Goal: Contribute content: Contribute content

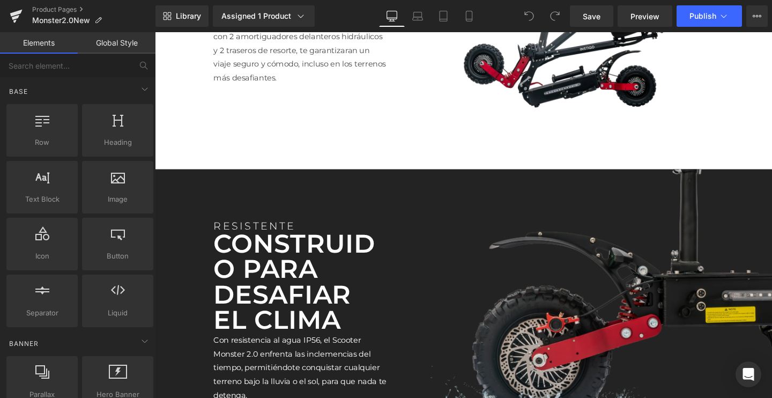
scroll to position [1965, 0]
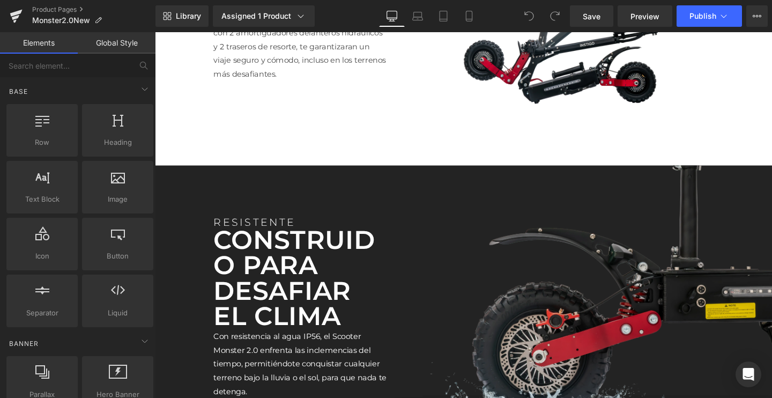
click at [600, 288] on img at bounding box center [605, 316] width 397 height 288
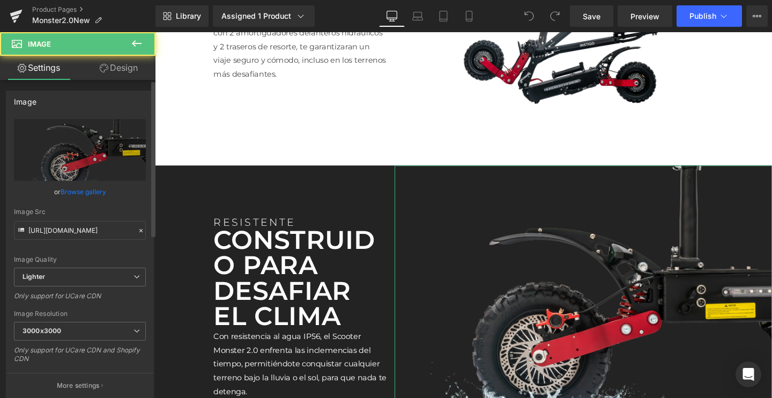
click at [100, 197] on link "Browse gallery" at bounding box center [84, 191] width 46 height 19
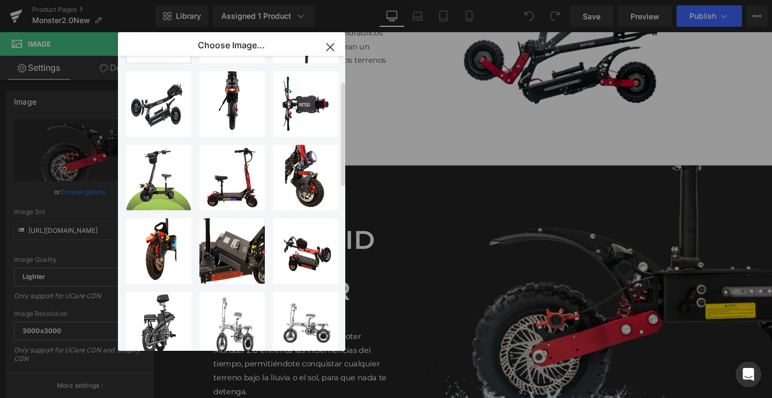
scroll to position [87, 0]
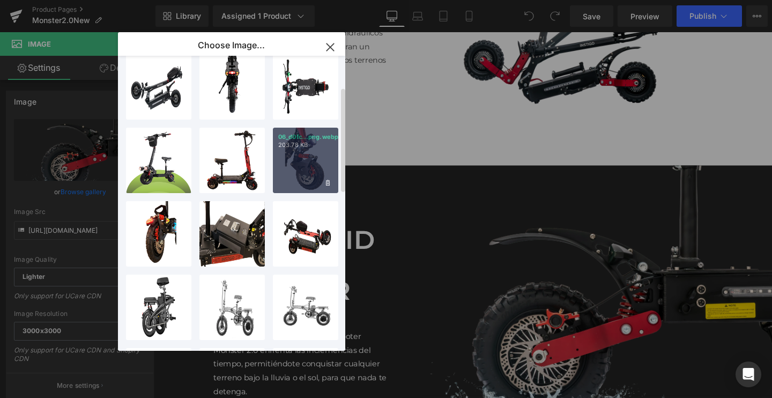
click at [301, 175] on div "06_d0fc...png.webp 203.78 KB" at bounding box center [305, 160] width 65 height 65
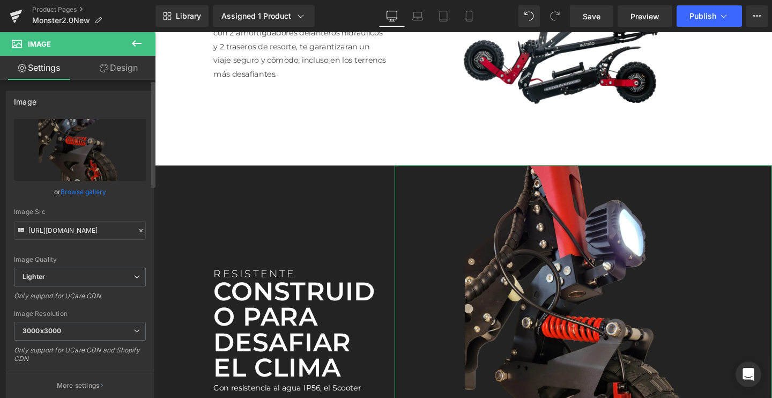
click at [86, 195] on link "Browse gallery" at bounding box center [84, 191] width 46 height 19
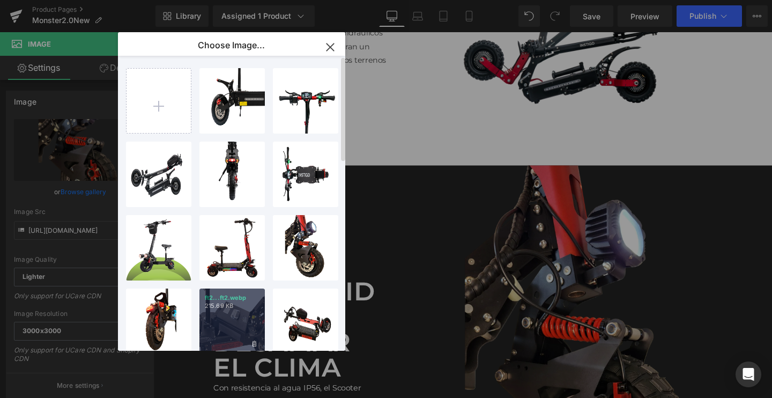
scroll to position [0, 0]
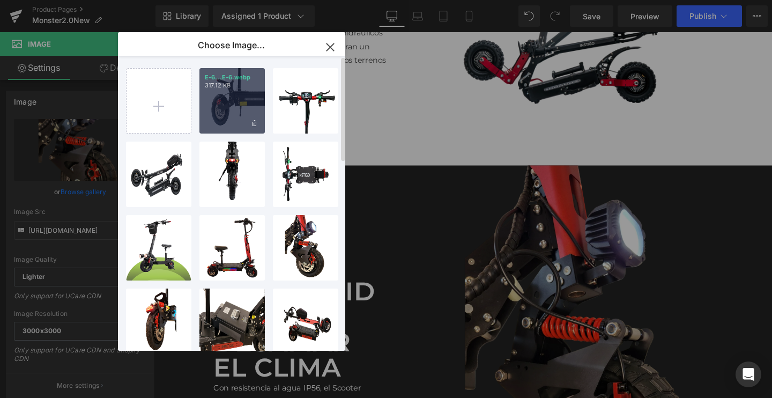
click at [233, 107] on div "E-6...E-6.webp 317.12 KB" at bounding box center [231, 100] width 65 height 65
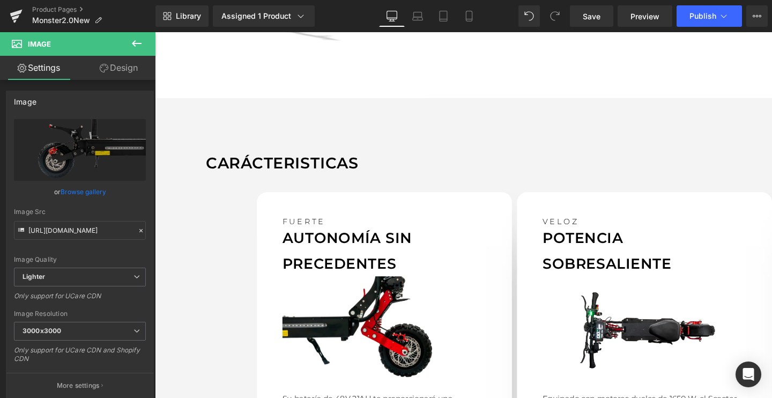
scroll to position [942, 0]
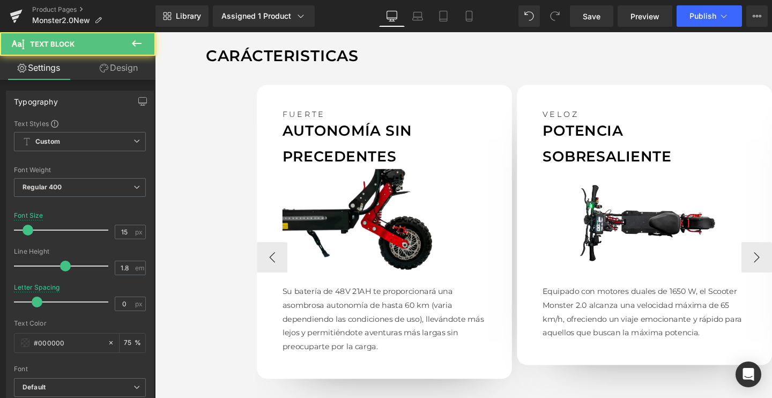
click at [359, 324] on p "Su batería de 48V 21AH te proporcionará una asombrosa autonomía de hasta 60 km …" at bounding box center [396, 333] width 214 height 72
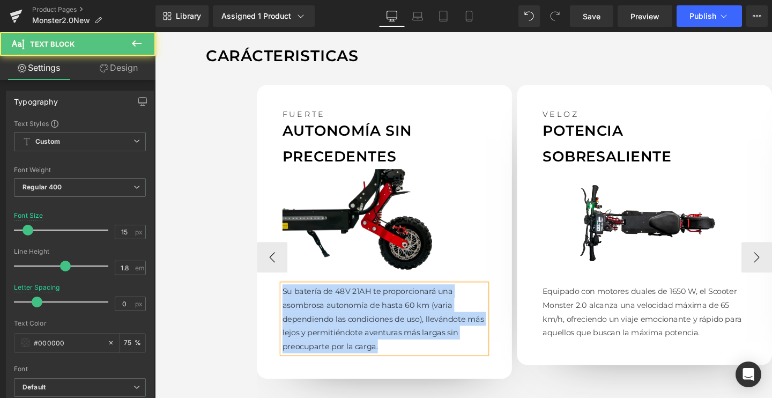
click at [359, 324] on p "Su batería de 48V 21AH te proporcionará una asombrosa autonomía de hasta 60 km …" at bounding box center [396, 333] width 214 height 72
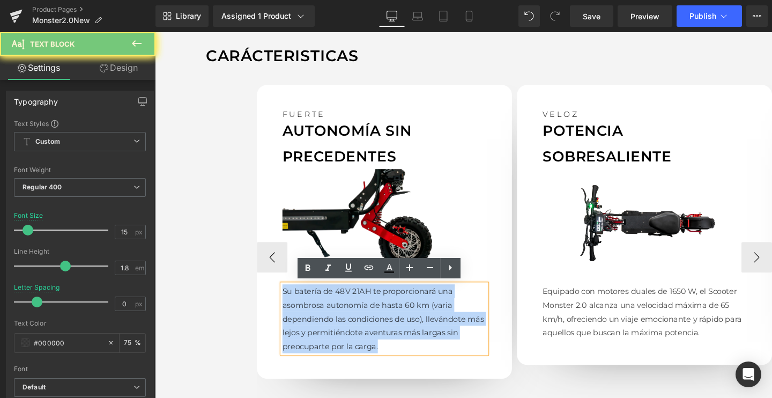
click at [359, 324] on p "Su batería de 48V 21AH te proporcionará una asombrosa autonomía de hasta 60 km …" at bounding box center [396, 333] width 214 height 72
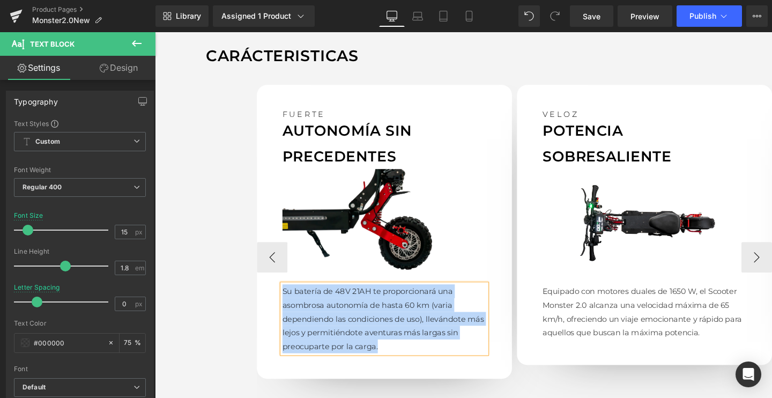
paste div
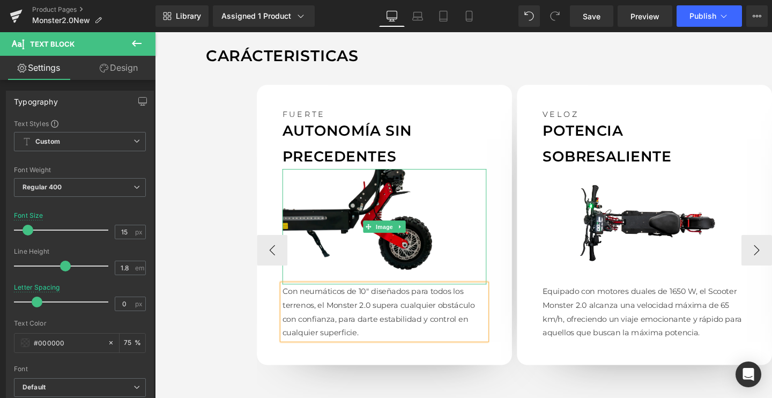
click at [373, 218] on img at bounding box center [396, 236] width 214 height 121
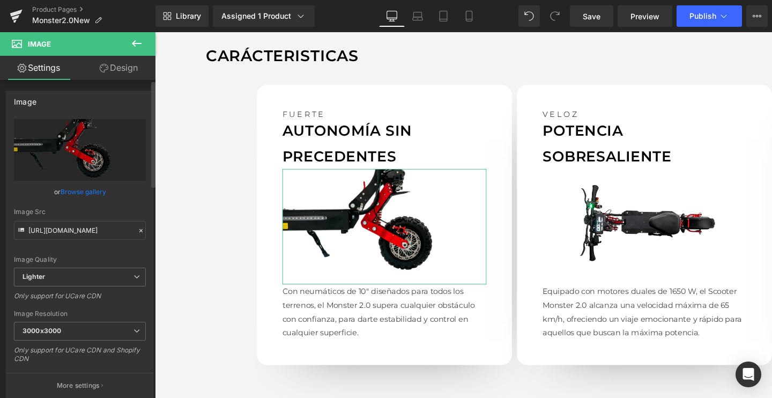
click at [77, 194] on link "Browse gallery" at bounding box center [84, 191] width 46 height 19
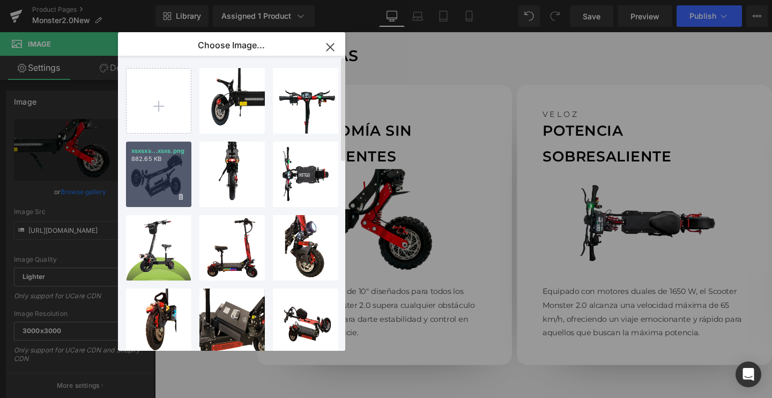
click at [162, 184] on div "xsxsxs...xsxs.png 882.65 KB" at bounding box center [158, 174] width 65 height 65
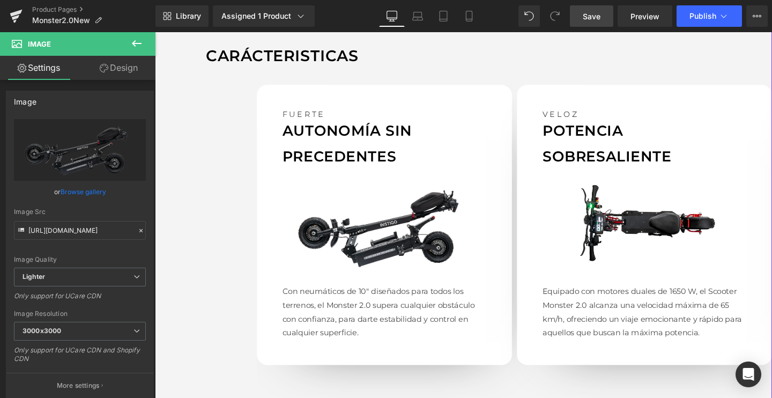
click at [597, 9] on link "Save" at bounding box center [591, 15] width 43 height 21
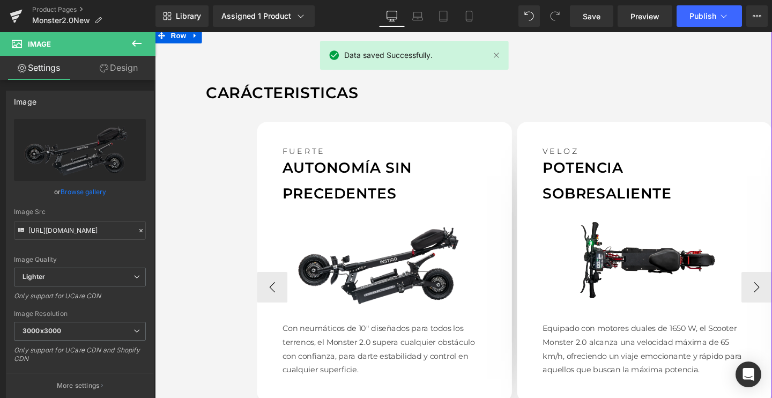
scroll to position [923, 0]
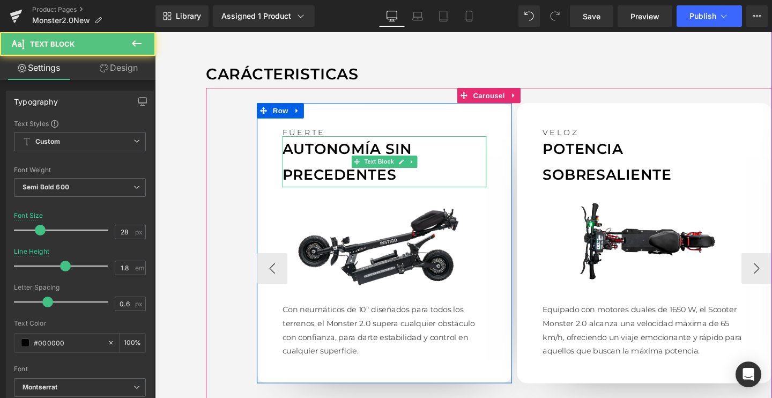
click at [337, 161] on p "AUTONOMÍA SIN" at bounding box center [396, 155] width 214 height 27
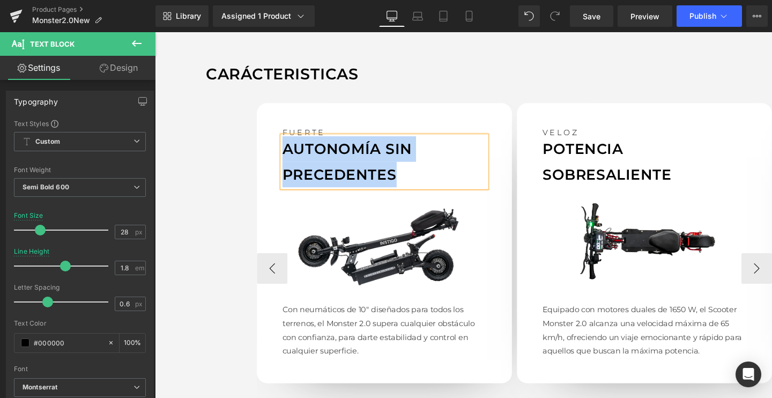
paste div
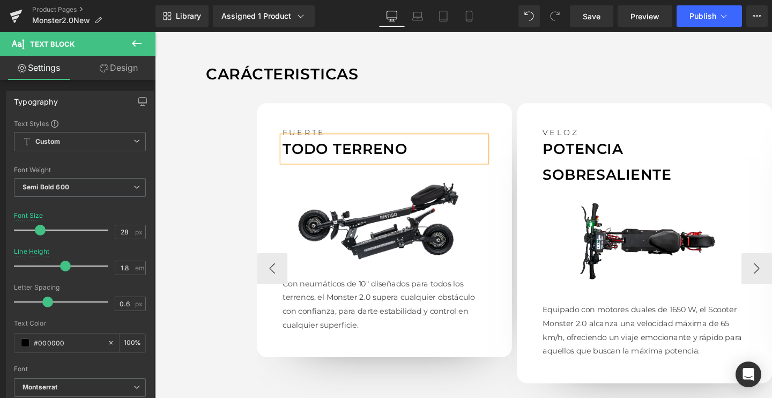
click at [344, 151] on p "TODO TERRENO" at bounding box center [396, 155] width 214 height 27
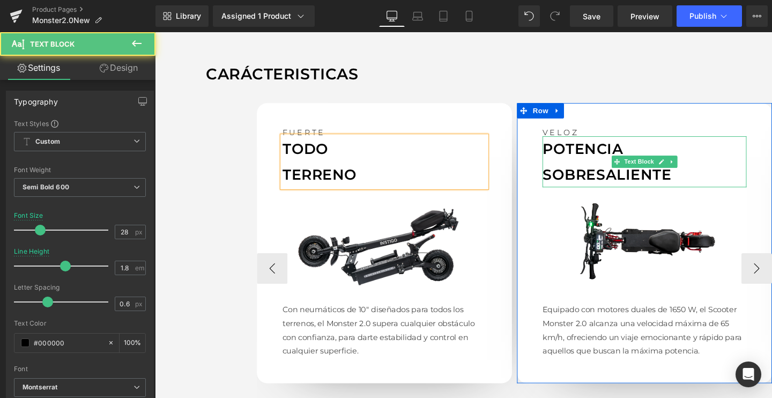
drag, startPoint x: 609, startPoint y: 174, endPoint x: 742, endPoint y: 150, distance: 135.1
click at [609, 174] on p "SOBRESALIENTE" at bounding box center [669, 181] width 214 height 27
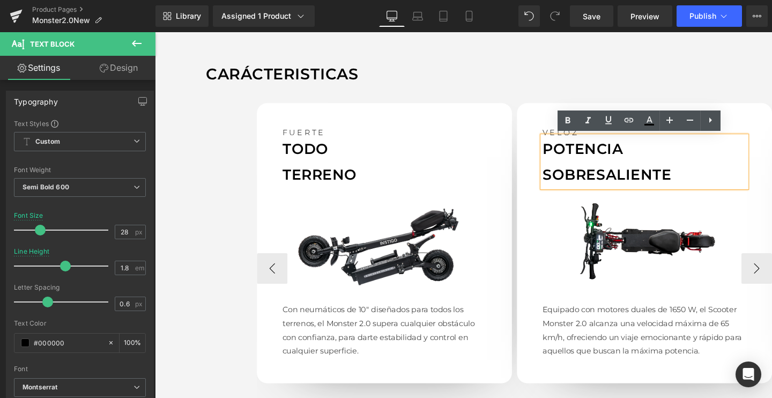
click at [584, 171] on p "SOBRESALIENTE" at bounding box center [669, 181] width 214 height 27
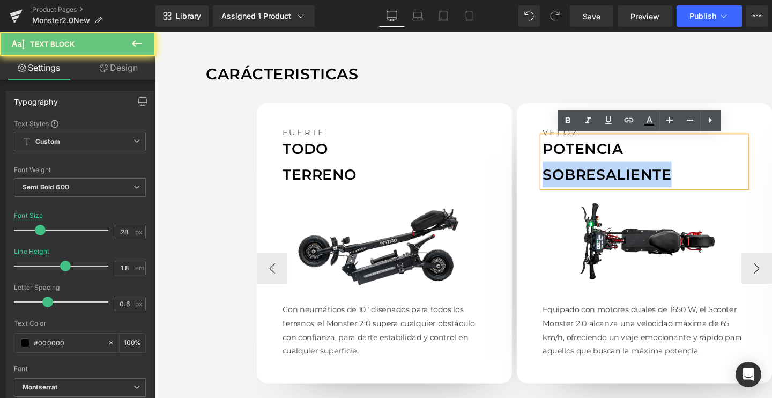
click at [584, 171] on p "SOBRESALIENTE" at bounding box center [669, 181] width 214 height 27
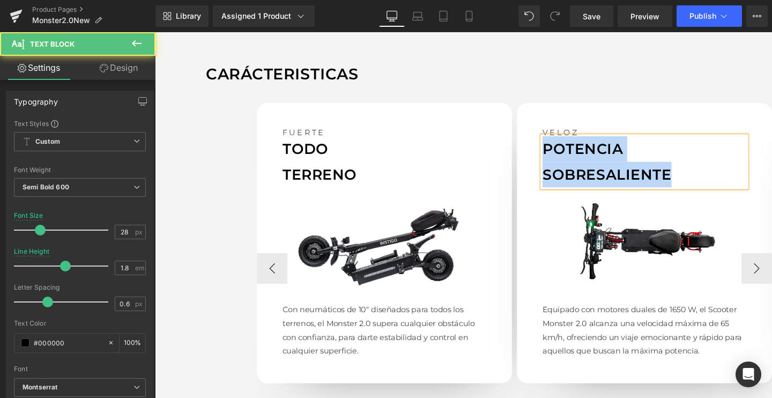
click at [584, 171] on p "SOBRESALIENTE" at bounding box center [669, 181] width 214 height 27
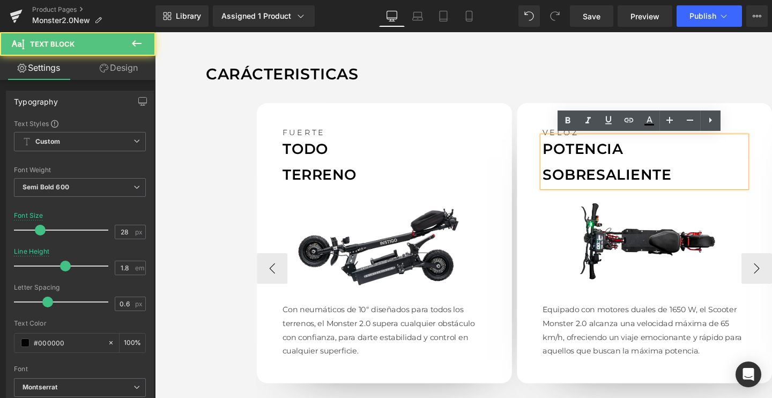
click at [590, 164] on p "POTENCIA" at bounding box center [669, 155] width 214 height 27
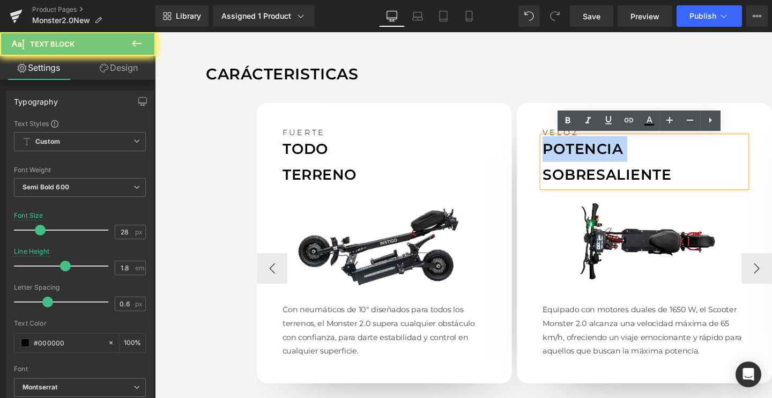
click at [590, 164] on p "POTENCIA" at bounding box center [669, 155] width 214 height 27
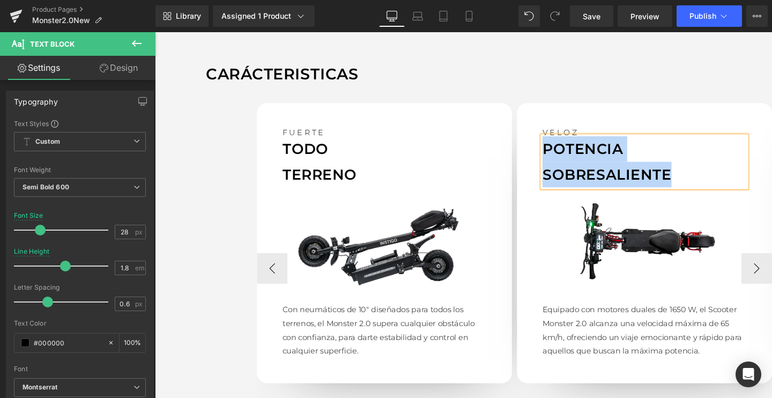
paste div
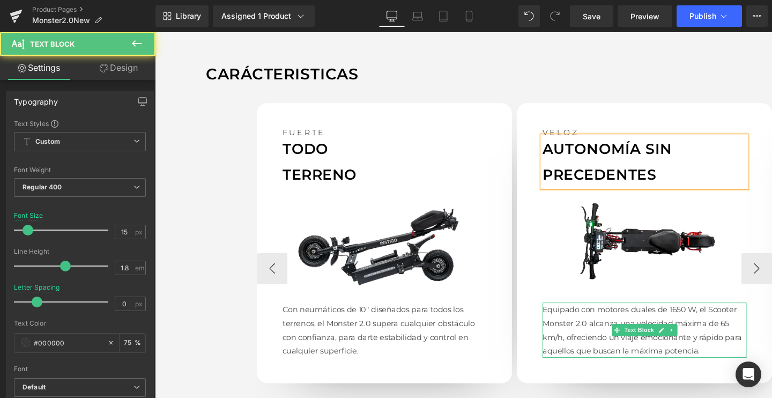
click at [619, 331] on p "Equipado con motores duales de 1650 W, el Scooter Monster 2.0 alcanza una veloc…" at bounding box center [669, 345] width 214 height 58
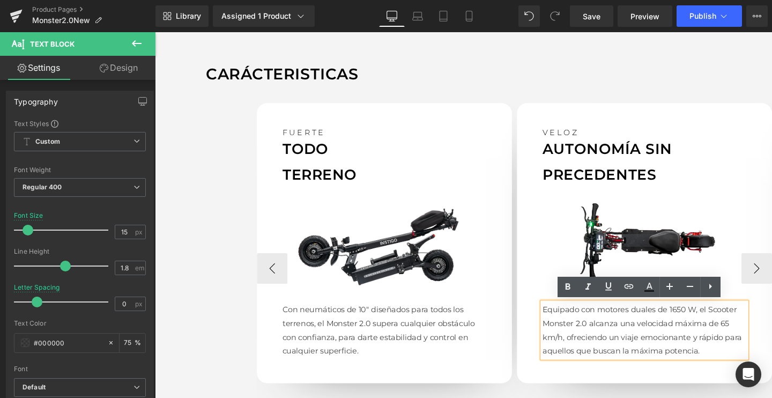
click at [569, 320] on p "Equipado con motores duales de 1650 W, el Scooter Monster 2.0 alcanza una veloc…" at bounding box center [669, 345] width 214 height 58
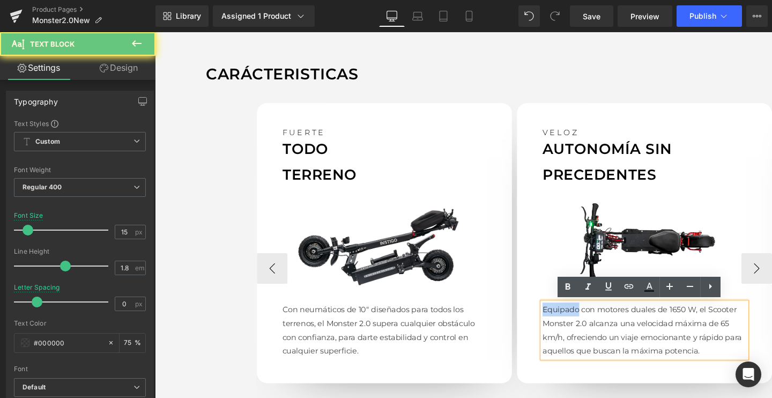
click at [569, 320] on p "Equipado con motores duales de 1650 W, el Scooter Monster 2.0 alcanza una veloc…" at bounding box center [669, 345] width 214 height 58
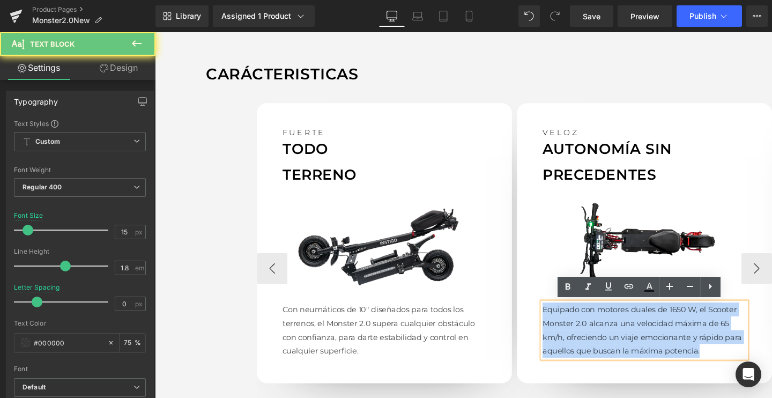
click at [569, 320] on p "Equipado con motores duales de 1650 W, el Scooter Monster 2.0 alcanza una veloc…" at bounding box center [669, 345] width 214 height 58
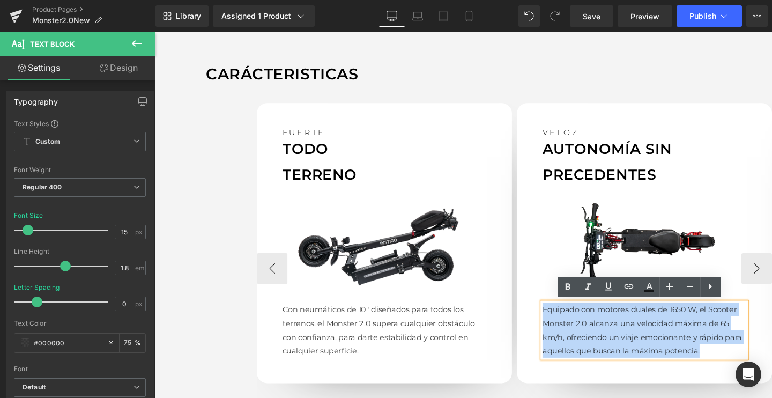
paste div
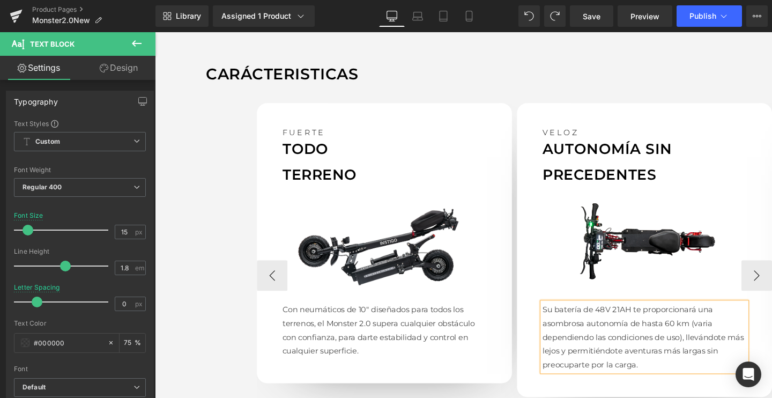
click at [607, 345] on p "Su batería de 48V 21AH te proporcionará una asombrosa autonomía de hasta 60 km …" at bounding box center [669, 352] width 214 height 72
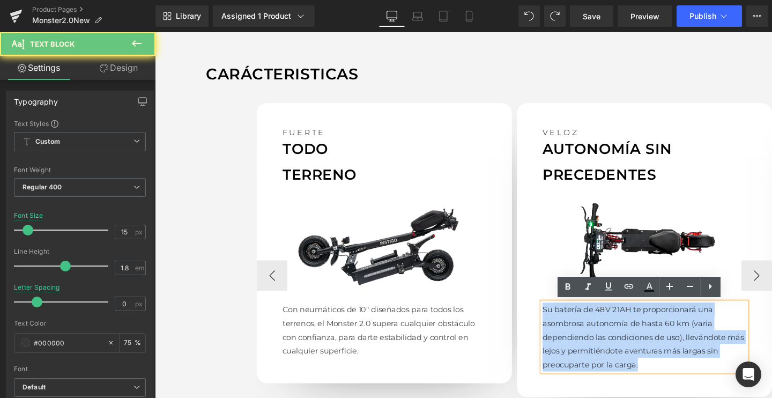
click at [607, 345] on p "Su batería de 48V 21AH te proporcionará una asombrosa autonomía de hasta 60 km …" at bounding box center [669, 352] width 214 height 72
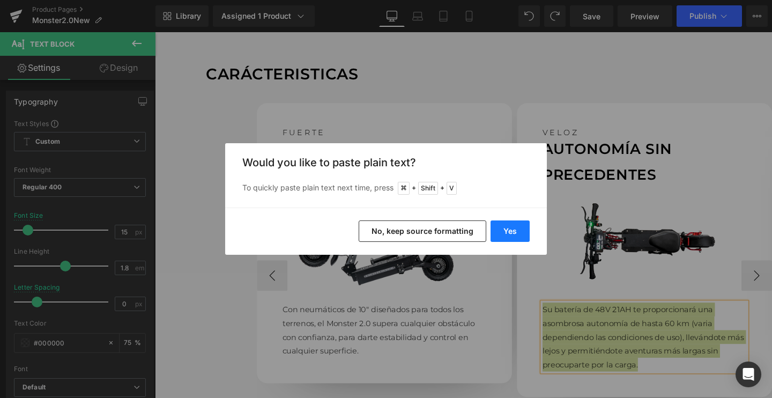
click at [501, 221] on button "Yes" at bounding box center [509, 230] width 39 height 21
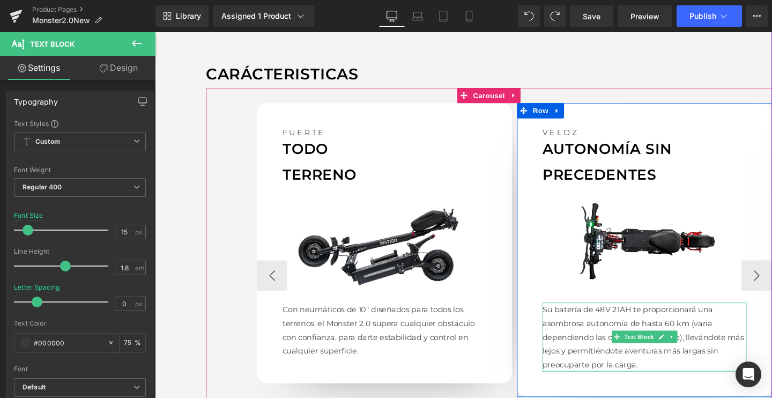
scroll to position [954, 0]
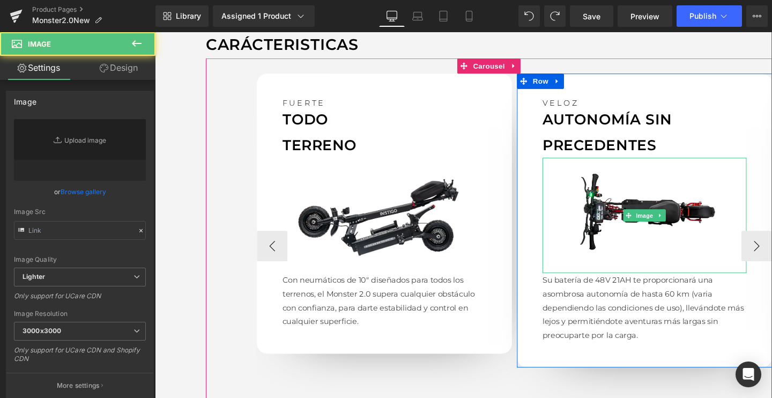
click at [660, 233] on img at bounding box center [669, 224] width 214 height 121
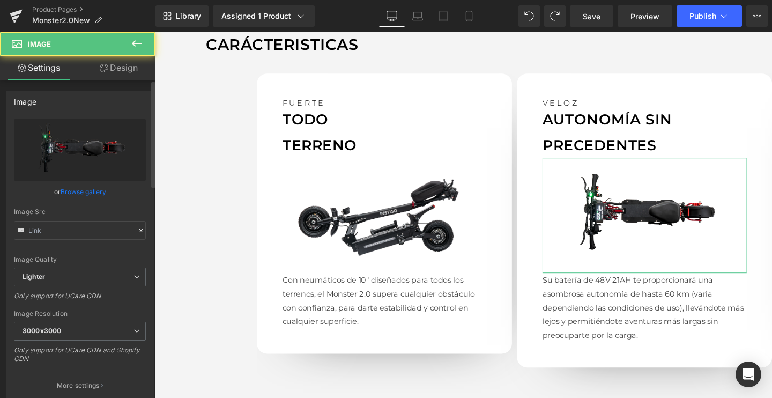
click at [91, 188] on link "Browse gallery" at bounding box center [84, 191] width 46 height 19
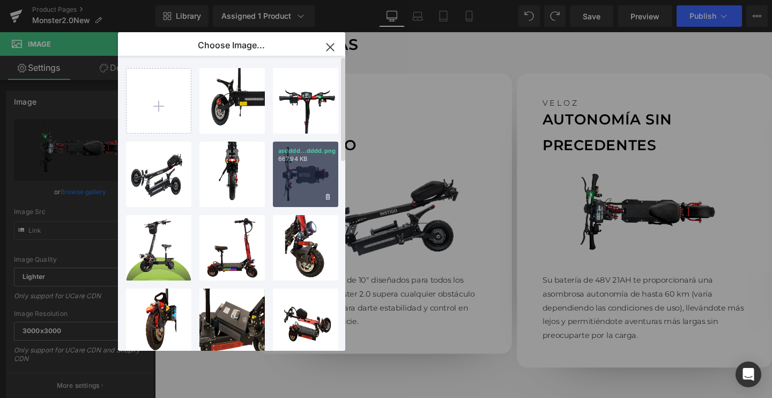
click at [299, 185] on div "asdddd...dddd.png 667.94 KB" at bounding box center [305, 174] width 65 height 65
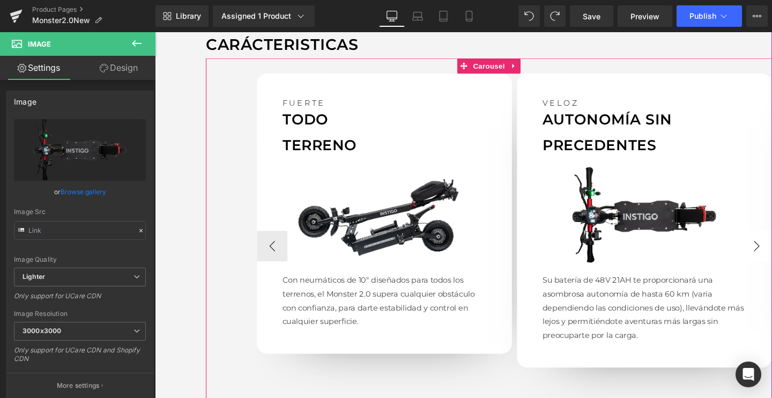
click at [771, 250] on button "›" at bounding box center [787, 257] width 32 height 32
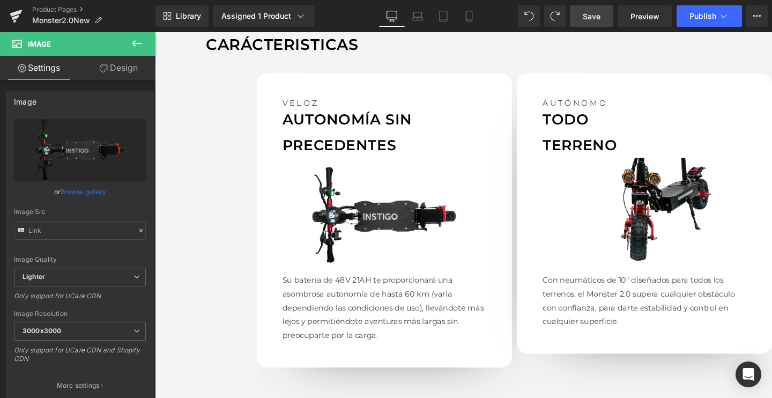
click at [584, 17] on span "Save" at bounding box center [592, 16] width 18 height 11
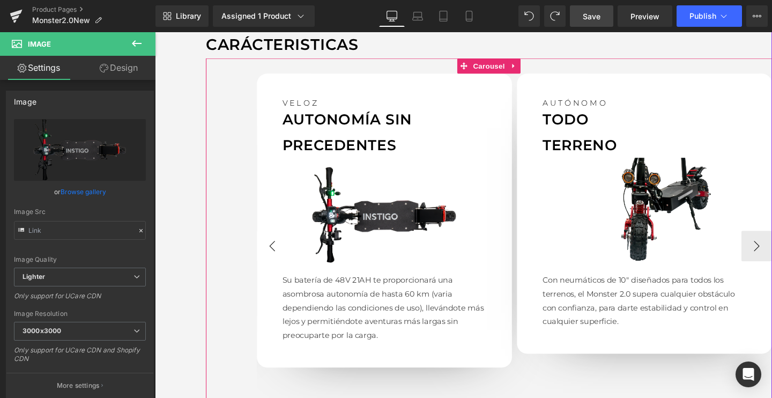
click at [279, 256] on button "‹" at bounding box center [278, 257] width 32 height 32
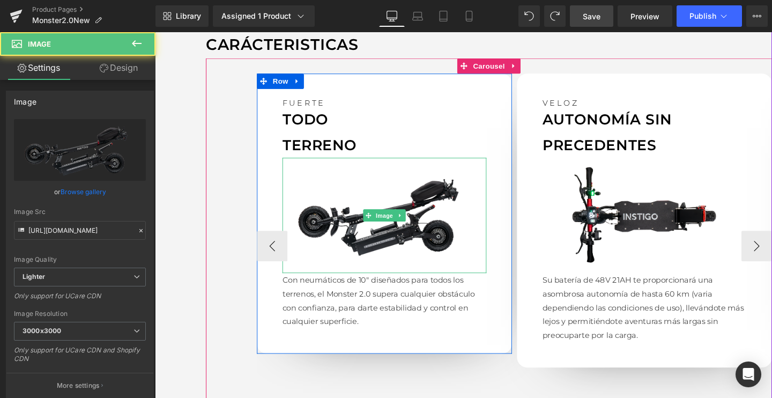
click at [354, 189] on img at bounding box center [396, 224] width 214 height 121
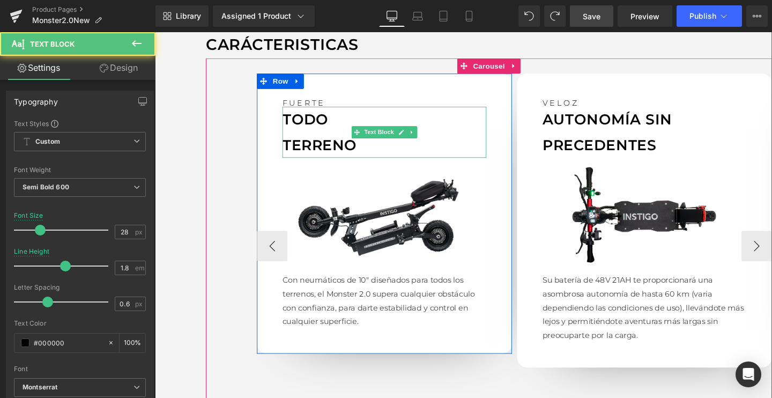
drag, startPoint x: 355, startPoint y: 132, endPoint x: 536, endPoint y: 132, distance: 181.2
click at [355, 132] on p "TODO" at bounding box center [396, 123] width 214 height 27
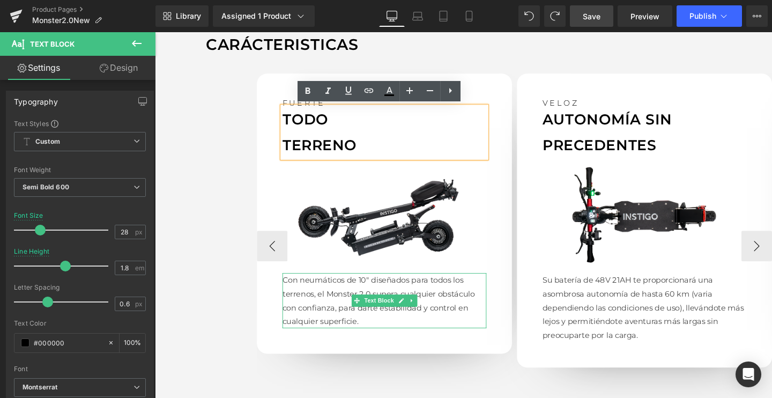
click at [299, 291] on p "Con neumáticos de 10" diseñados para todos los terrenos, el Monster 2.0 supera …" at bounding box center [396, 314] width 214 height 58
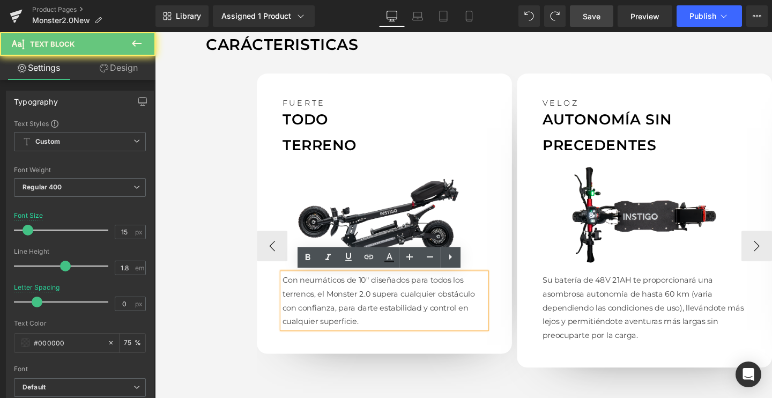
click at [299, 291] on p "Con neumáticos de 10" diseñados para todos los terrenos, el Monster 2.0 supera …" at bounding box center [396, 314] width 214 height 58
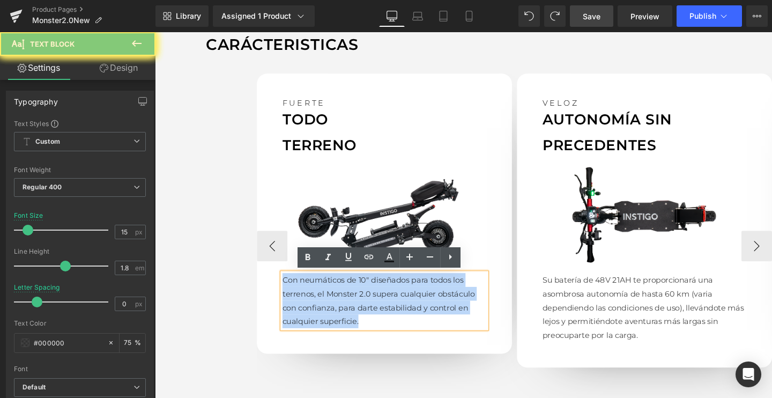
click at [299, 291] on p "Con neumáticos de 10" diseñados para todos los terrenos, el Monster 2.0 supera …" at bounding box center [396, 314] width 214 height 58
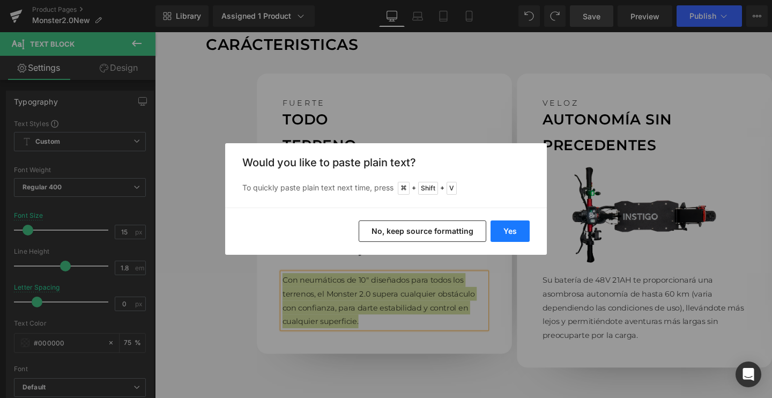
click at [501, 227] on button "Yes" at bounding box center [509, 230] width 39 height 21
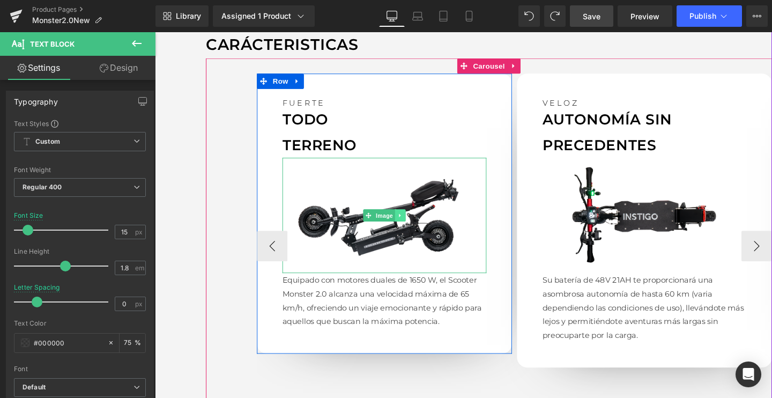
click at [407, 227] on link at bounding box center [412, 224] width 11 height 13
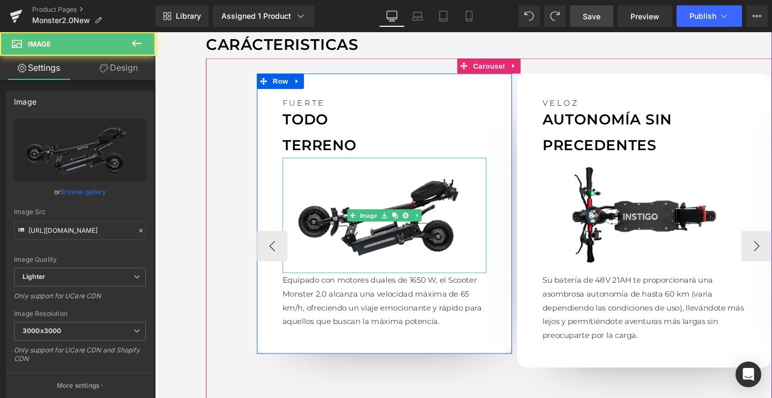
click at [376, 238] on img at bounding box center [396, 224] width 214 height 121
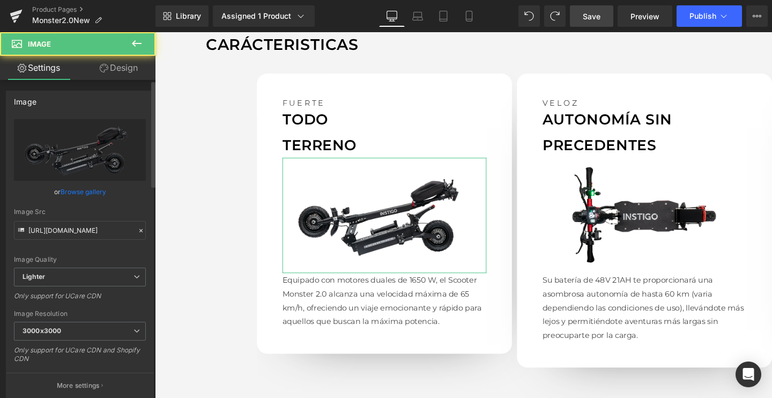
click at [96, 185] on link "Browse gallery" at bounding box center [84, 191] width 46 height 19
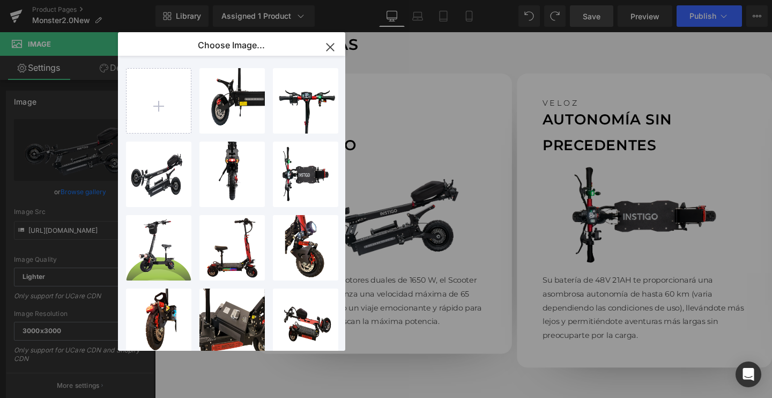
click at [330, 45] on icon "button" at bounding box center [330, 47] width 17 height 17
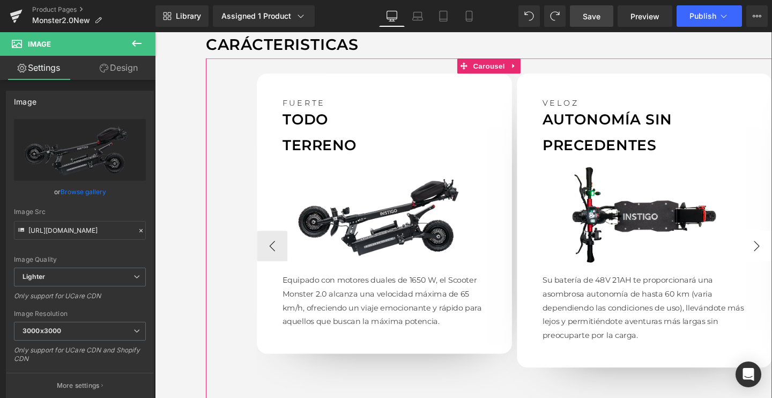
click at [771, 252] on button "›" at bounding box center [787, 257] width 32 height 32
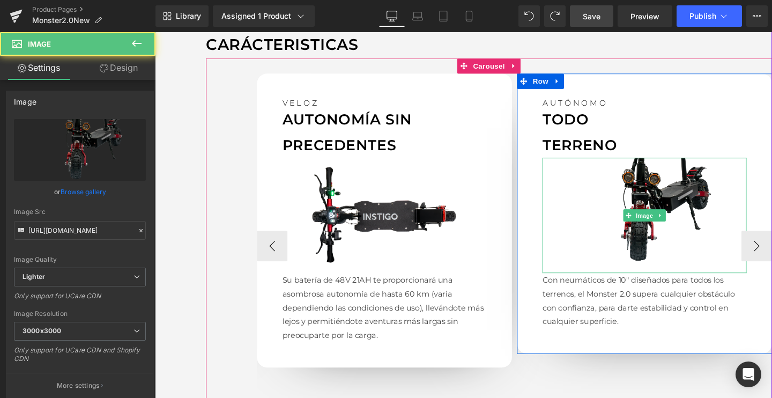
click at [718, 222] on img at bounding box center [669, 224] width 214 height 121
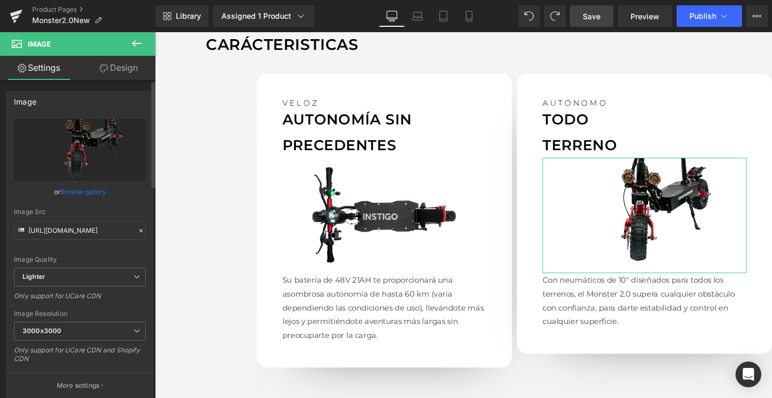
click at [72, 191] on link "Browse gallery" at bounding box center [84, 191] width 46 height 19
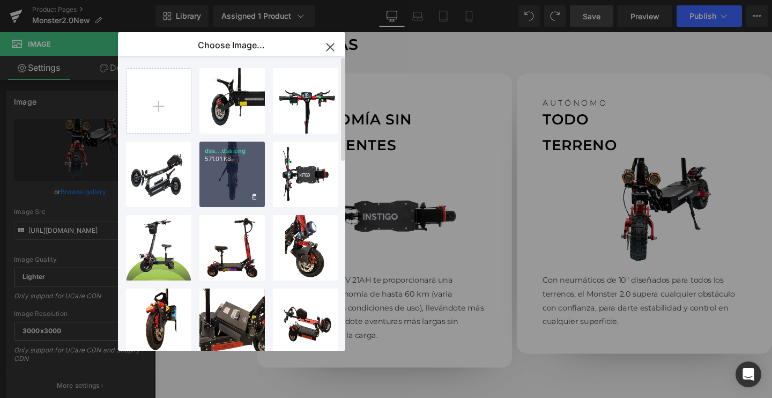
click at [232, 185] on div "dss...dss.png 571.01 KB" at bounding box center [231, 174] width 65 height 65
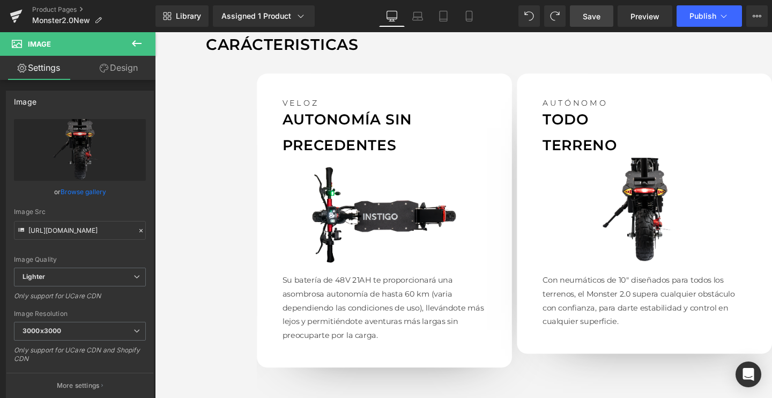
click at [593, 14] on span "Save" at bounding box center [592, 16] width 18 height 11
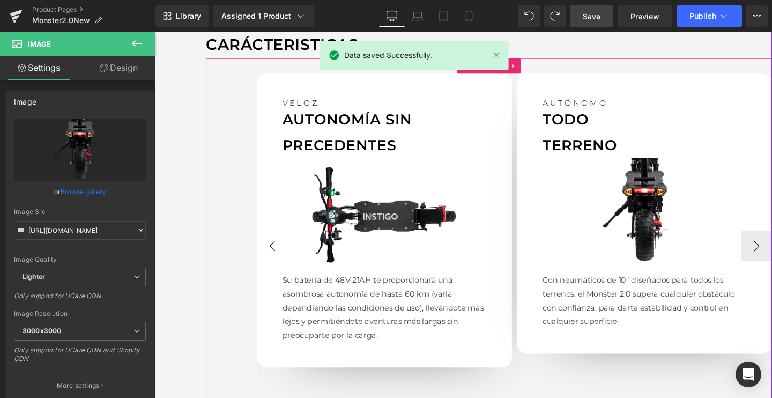
click at [272, 256] on button "‹" at bounding box center [278, 257] width 32 height 32
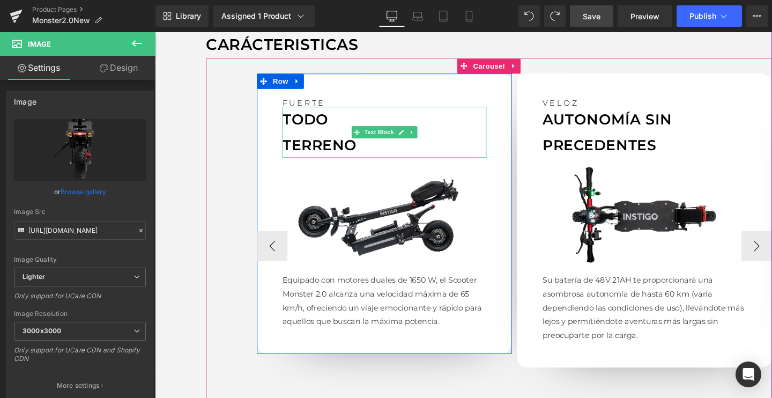
click at [309, 140] on p "TERRENO" at bounding box center [396, 150] width 214 height 27
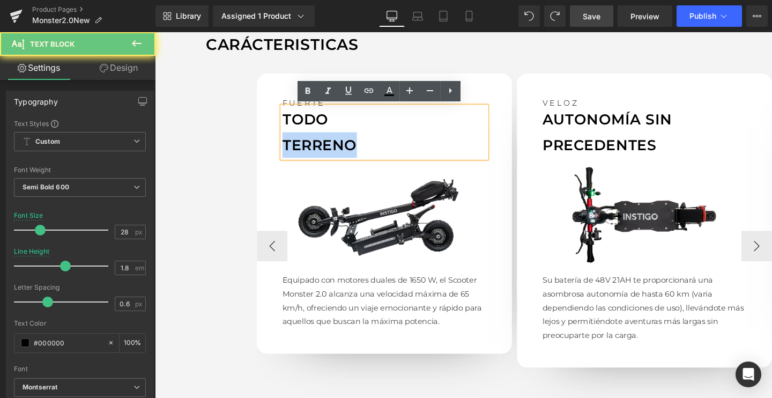
click at [309, 140] on p "TERRENO" at bounding box center [396, 150] width 214 height 27
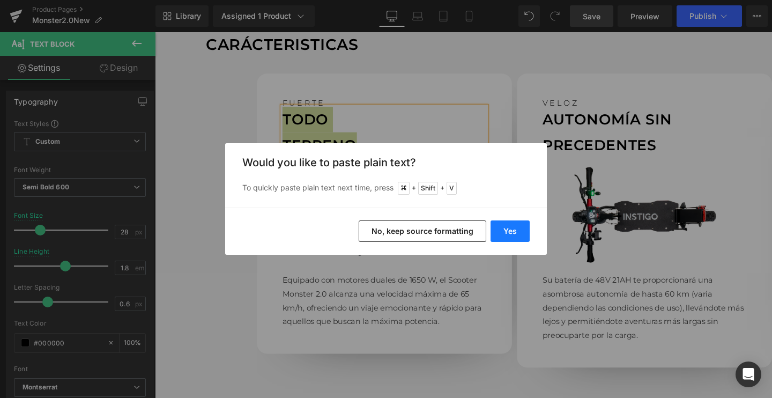
click at [501, 226] on button "Yes" at bounding box center [509, 230] width 39 height 21
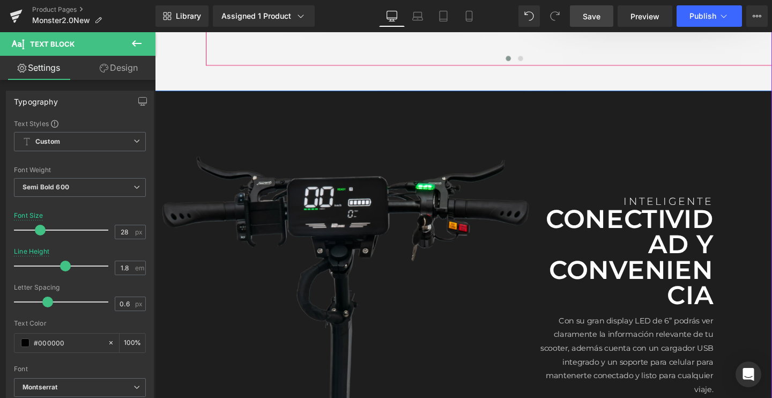
scroll to position [1399, 0]
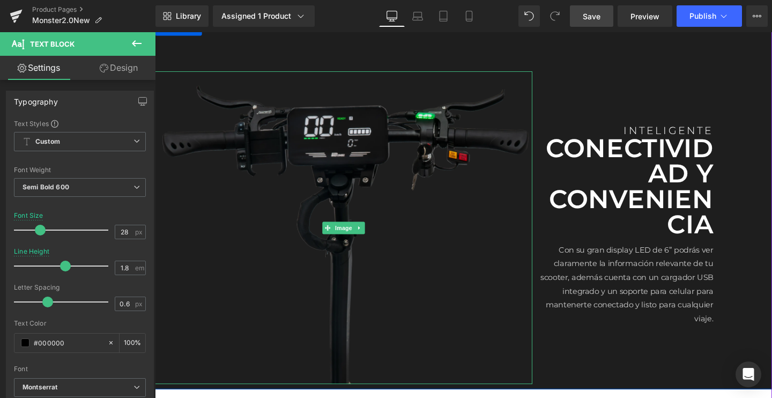
click at [383, 222] on img at bounding box center [353, 237] width 397 height 329
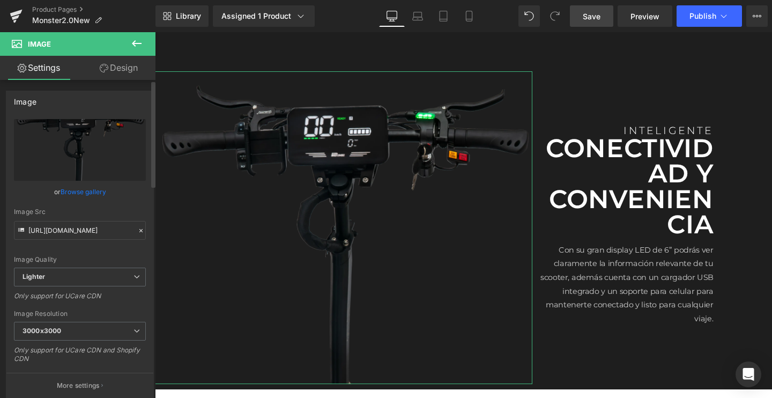
click at [94, 189] on link "Browse gallery" at bounding box center [84, 191] width 46 height 19
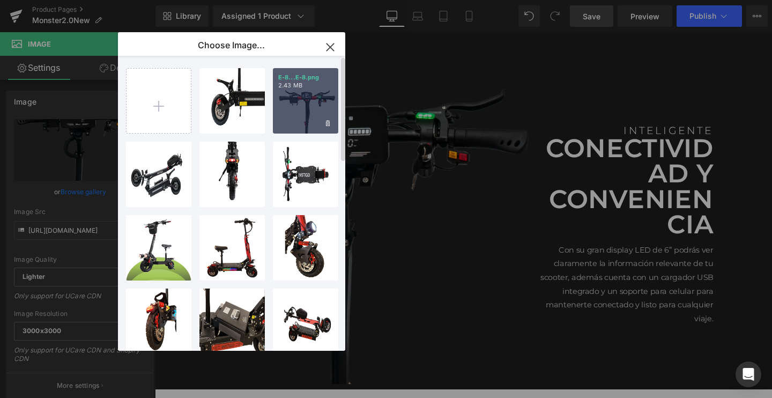
click at [304, 108] on div "E-8...E-8.png 2.43 MB" at bounding box center [305, 100] width 65 height 65
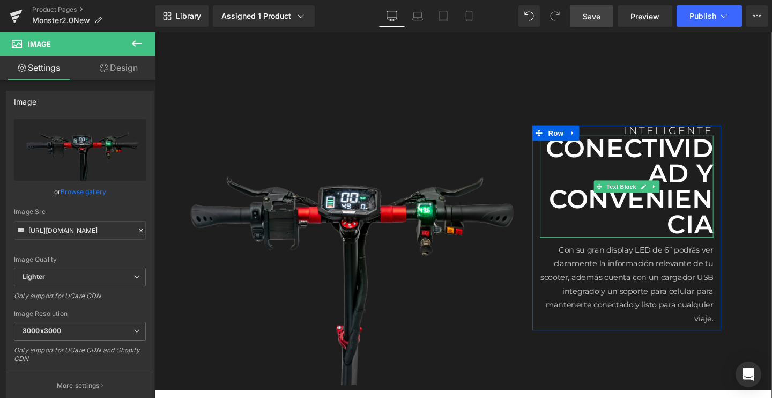
click at [656, 176] on p "CONECTIVIDAD Y CONVENIENCIA" at bounding box center [651, 194] width 182 height 107
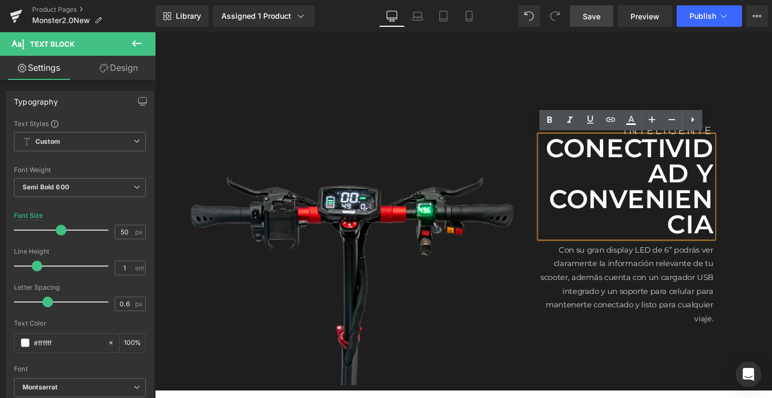
click at [619, 288] on span at bounding box center [621, 294] width 11 height 13
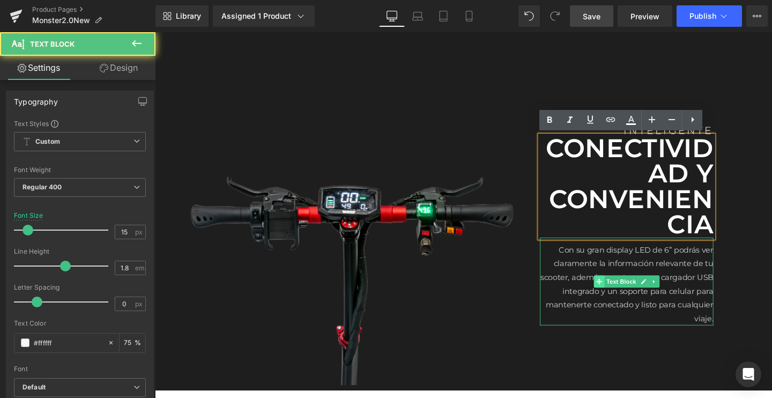
click at [619, 288] on span at bounding box center [621, 294] width 11 height 13
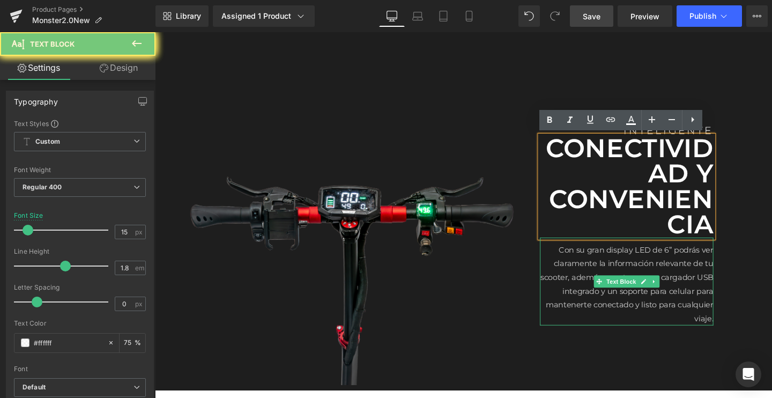
click at [608, 282] on p "Con su gran display LED de 6” podrás ver claramente la información relevante de…" at bounding box center [651, 297] width 182 height 87
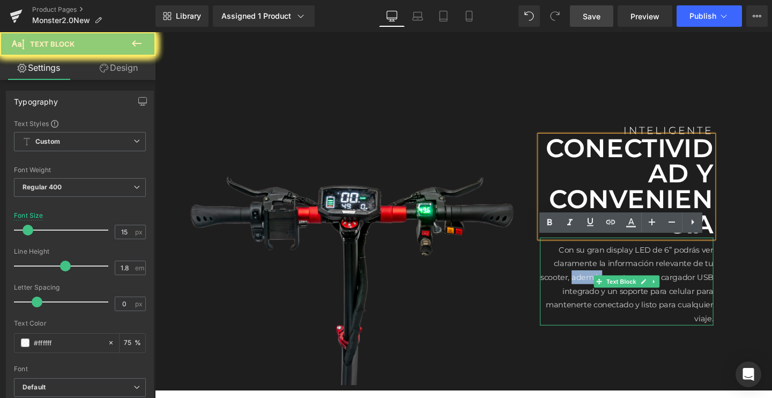
click at [608, 282] on p "Con su gran display LED de 6” podrás ver claramente la información relevante de…" at bounding box center [651, 297] width 182 height 87
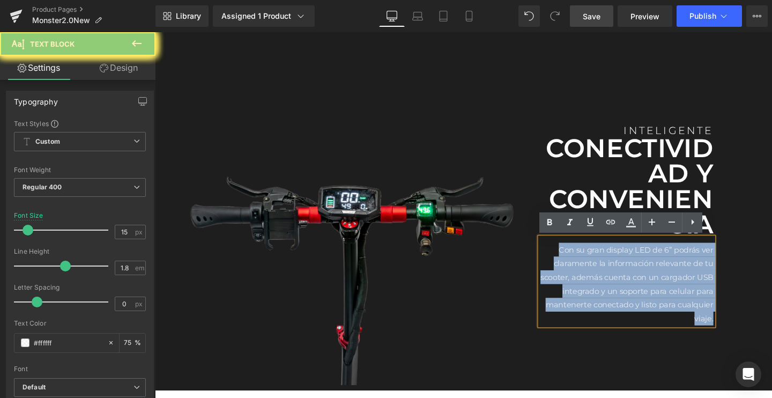
click at [608, 282] on p "Con su gran display LED de 6” podrás ver claramente la información relevante de…" at bounding box center [651, 297] width 182 height 87
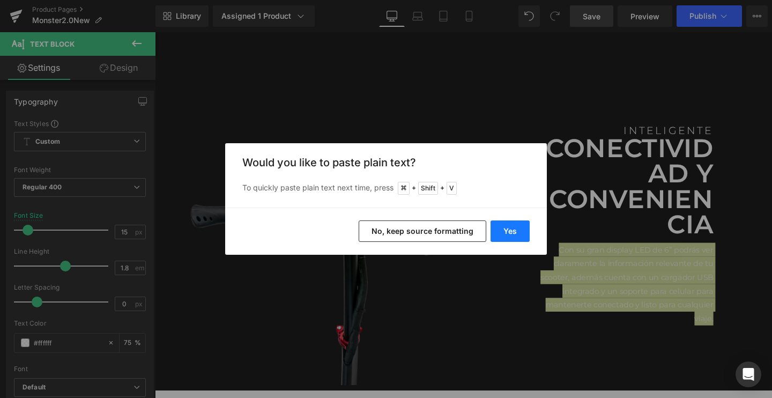
click at [511, 228] on button "Yes" at bounding box center [509, 230] width 39 height 21
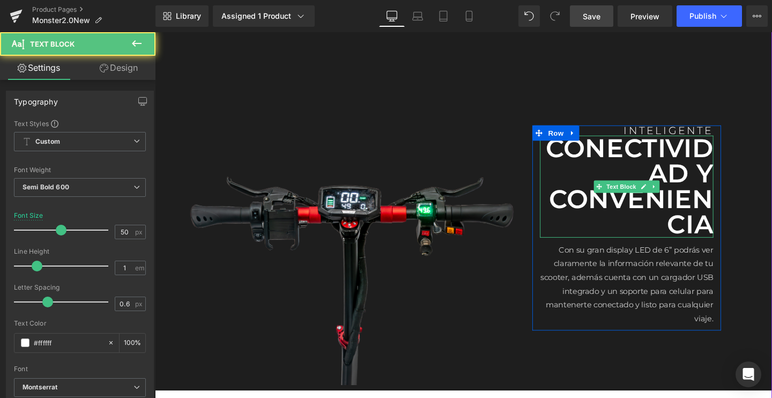
click at [658, 180] on p "CONECTIVIDAD Y CONVENIENCIA" at bounding box center [651, 194] width 182 height 107
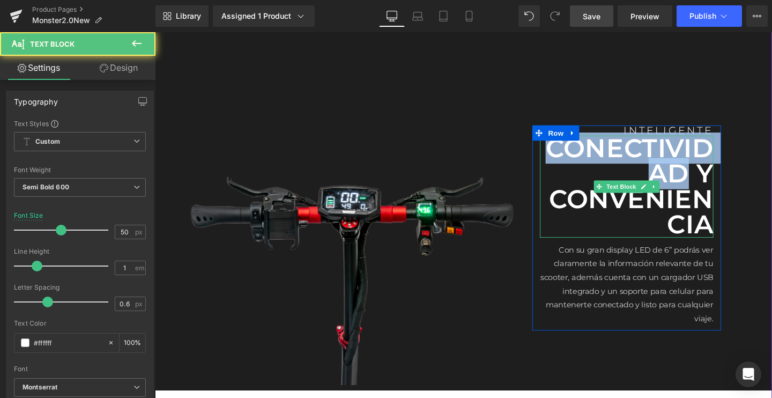
click at [658, 180] on p "CONECTIVIDAD Y CONVENIENCIA" at bounding box center [651, 194] width 182 height 107
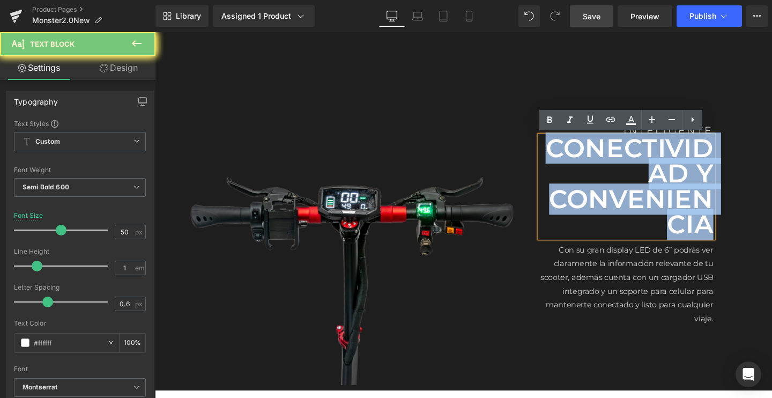
click at [658, 180] on p "CONECTIVIDAD Y CONVENIENCIA" at bounding box center [651, 194] width 182 height 107
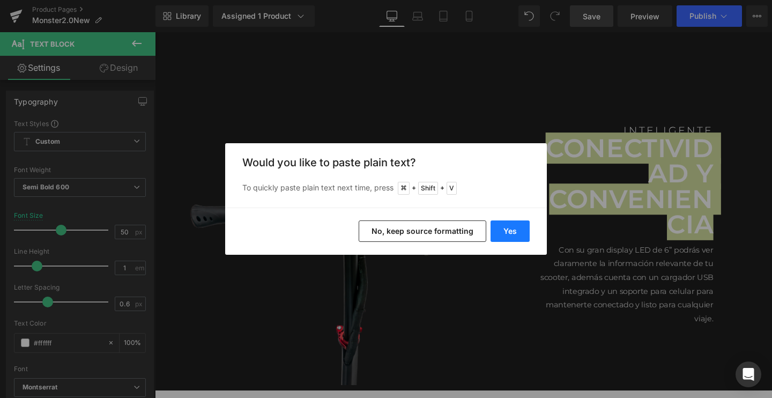
click at [518, 239] on button "Yes" at bounding box center [509, 230] width 39 height 21
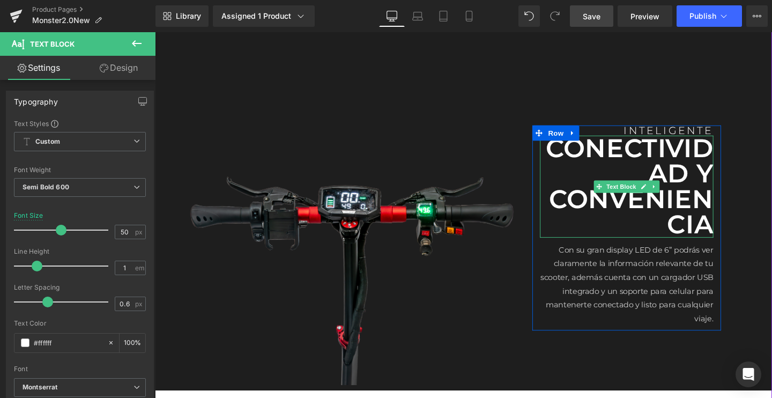
click at [713, 193] on p "CONECTIVIDAD Y CONVENIENCIA" at bounding box center [651, 194] width 182 height 107
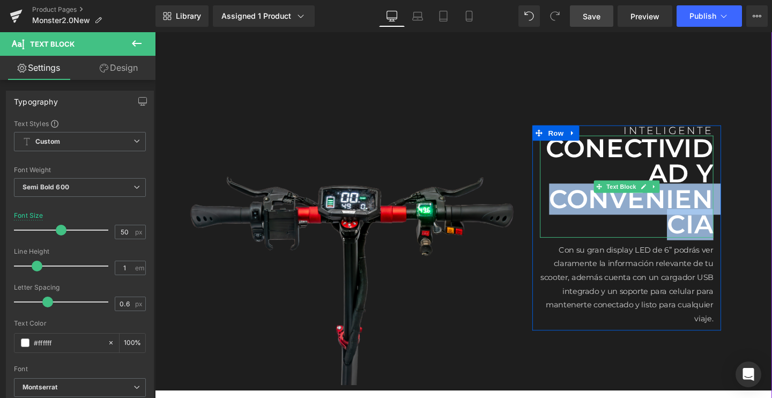
click at [713, 193] on p "CONECTIVIDAD Y CONVENIENCIA" at bounding box center [651, 194] width 182 height 107
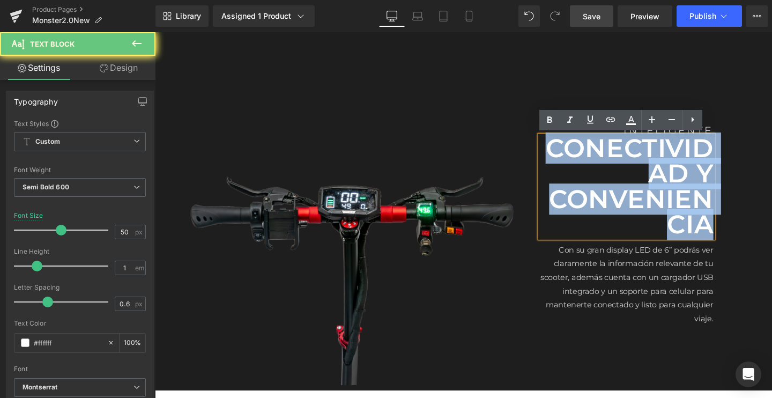
click at [713, 193] on p "CONECTIVIDAD Y CONVENIENCIA" at bounding box center [651, 194] width 182 height 107
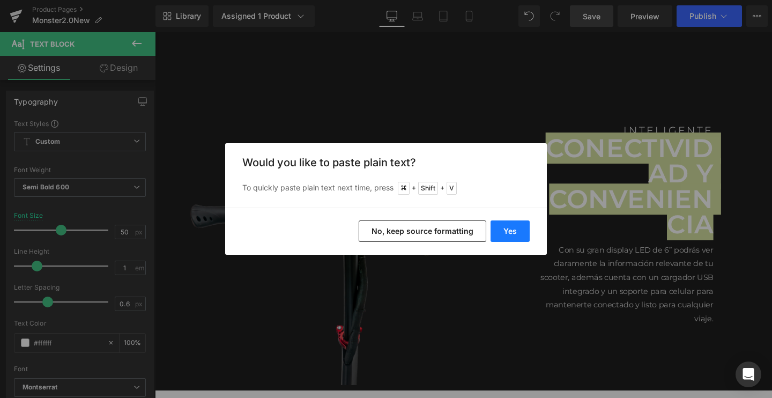
click at [516, 235] on button "Yes" at bounding box center [509, 230] width 39 height 21
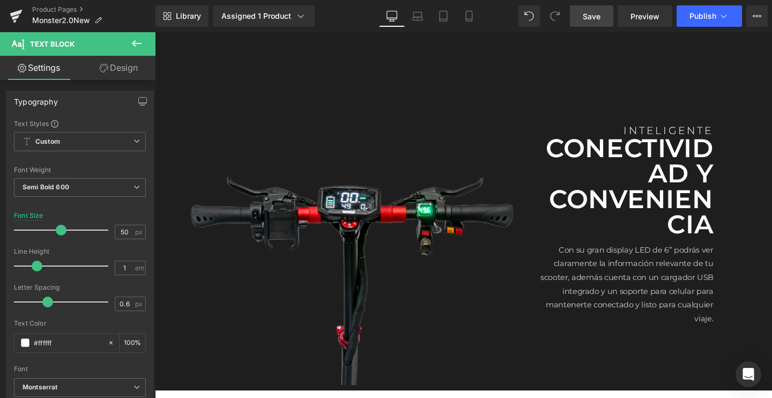
click at [594, 16] on span "Save" at bounding box center [592, 16] width 18 height 11
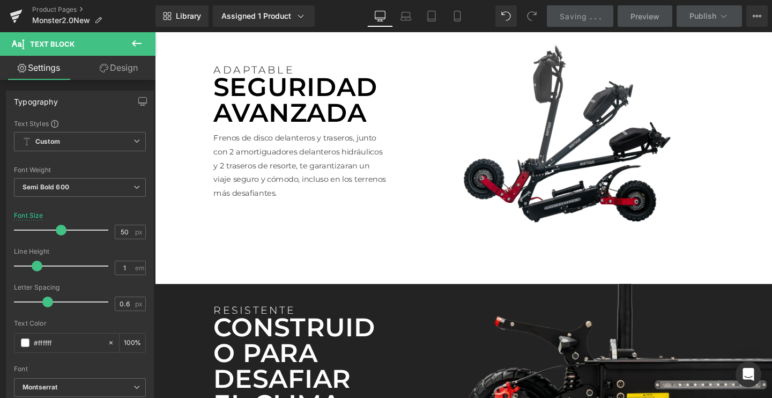
scroll to position [1780, 0]
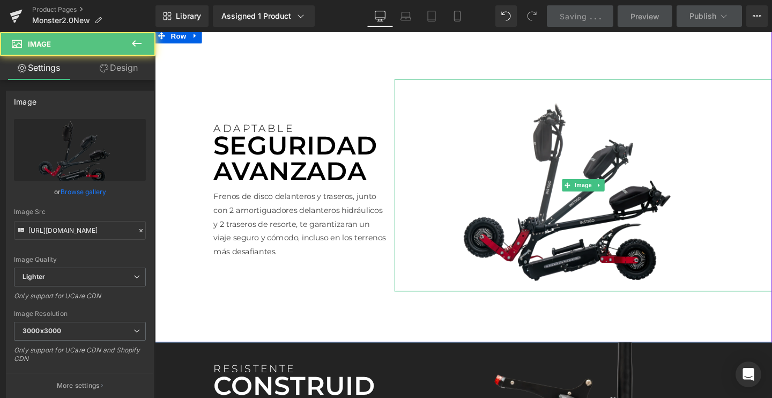
click at [573, 187] on img at bounding box center [605, 192] width 397 height 223
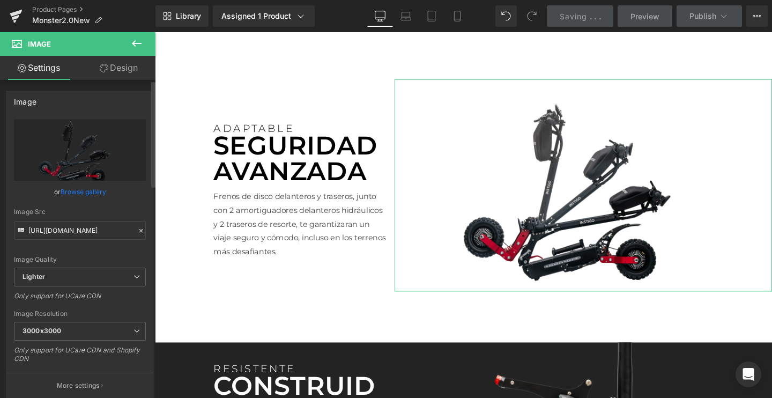
click at [87, 189] on link "Browse gallery" at bounding box center [84, 191] width 46 height 19
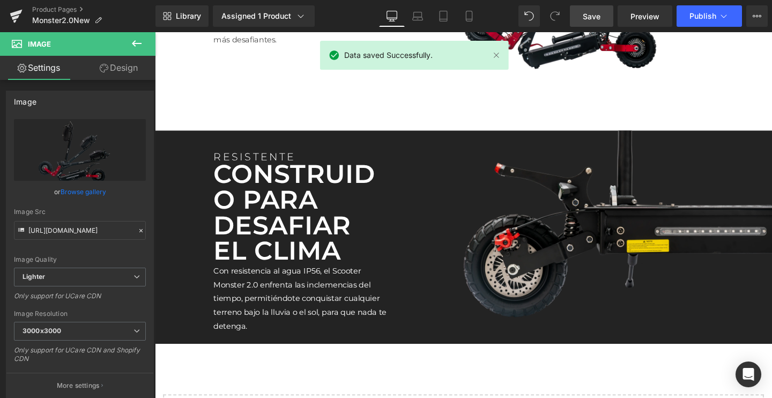
scroll to position [1995, 0]
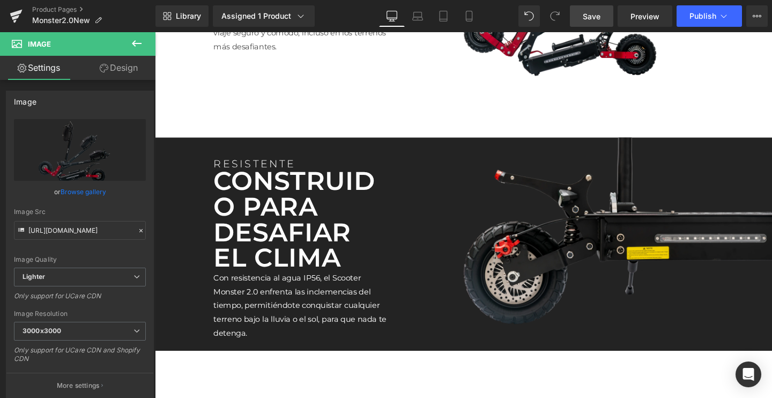
click at [425, 203] on img at bounding box center [605, 254] width 397 height 223
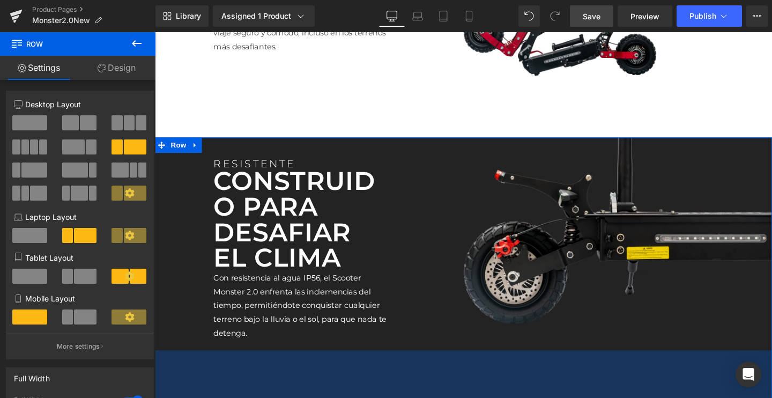
drag, startPoint x: 429, startPoint y: 363, endPoint x: 421, endPoint y: 417, distance: 54.7
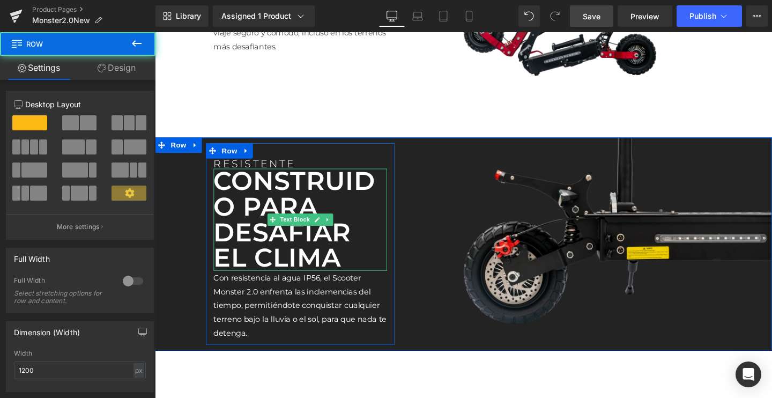
drag, startPoint x: 279, startPoint y: 150, endPoint x: 277, endPoint y: 197, distance: 47.2
click at [277, 197] on div "RESISTENTE Text Block CONSTRUIDO PARA DESAFIAR EL CLIMA Text Block Con resisten…" at bounding box center [308, 255] width 198 height 212
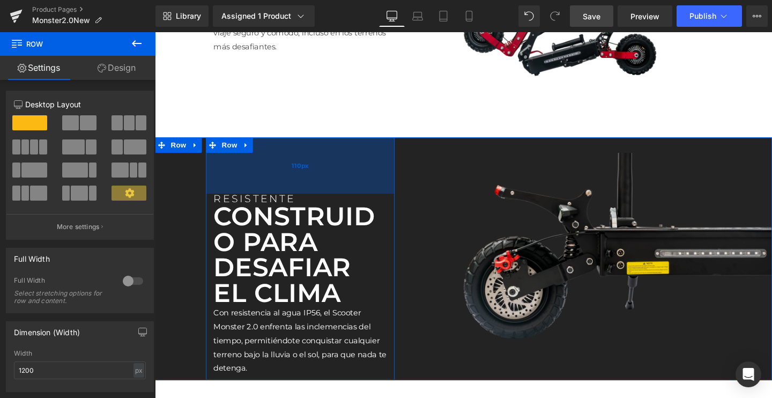
drag, startPoint x: 306, startPoint y: 152, endPoint x: 304, endPoint y: 195, distance: 42.9
click at [304, 195] on div "110px" at bounding box center [308, 172] width 198 height 59
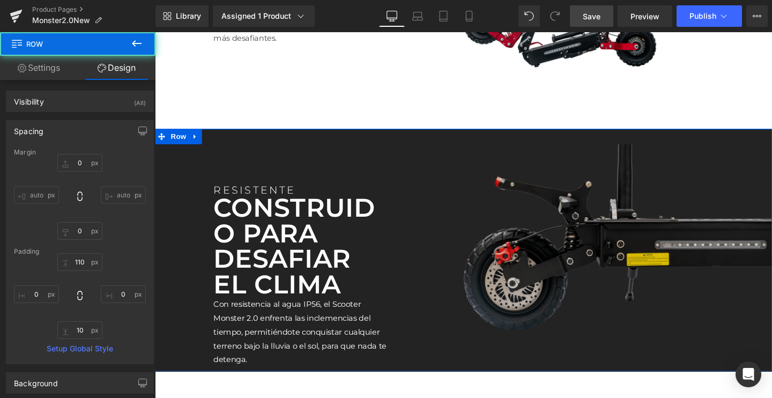
scroll to position [2005, 0]
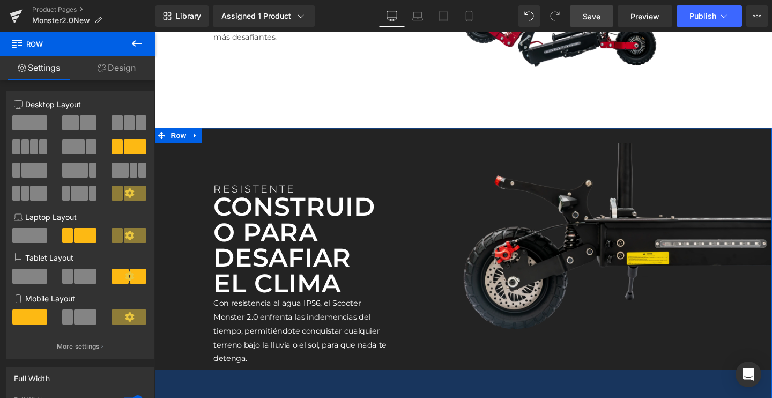
drag, startPoint x: 482, startPoint y: 385, endPoint x: 477, endPoint y: 428, distance: 43.7
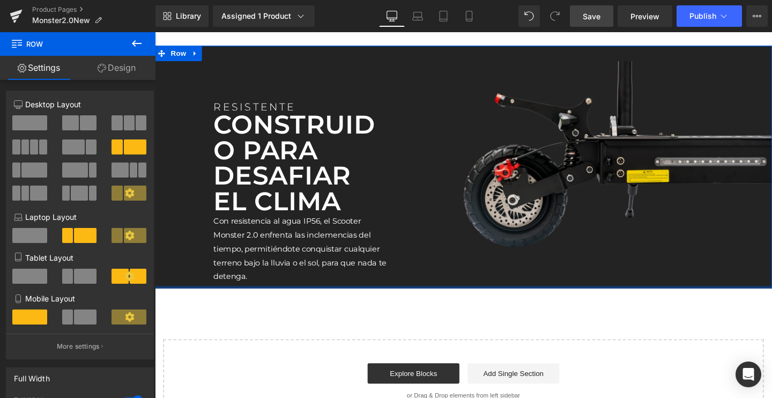
scroll to position [2093, 0]
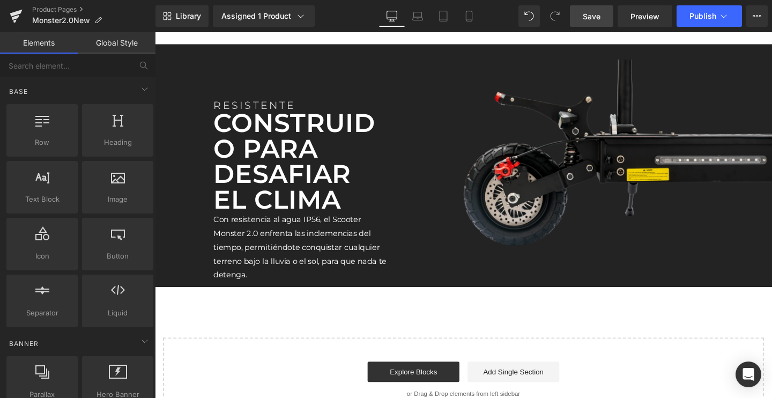
drag, startPoint x: 507, startPoint y: 299, endPoint x: 507, endPoint y: 307, distance: 8.0
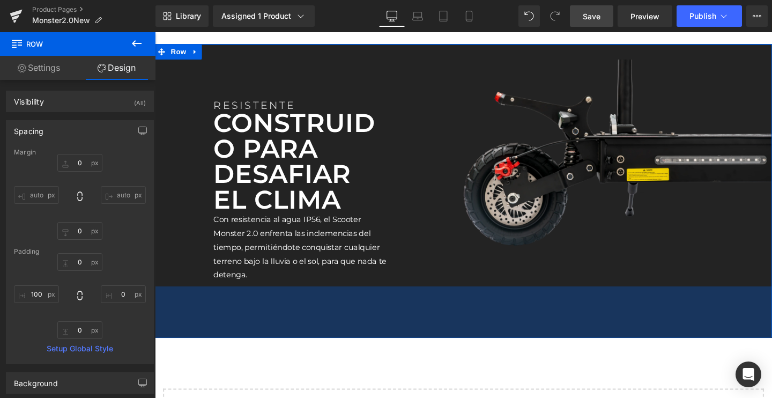
drag, startPoint x: 505, startPoint y: 299, endPoint x: 497, endPoint y: 352, distance: 54.1
click at [497, 352] on div "100px" at bounding box center [479, 327] width 649 height 54
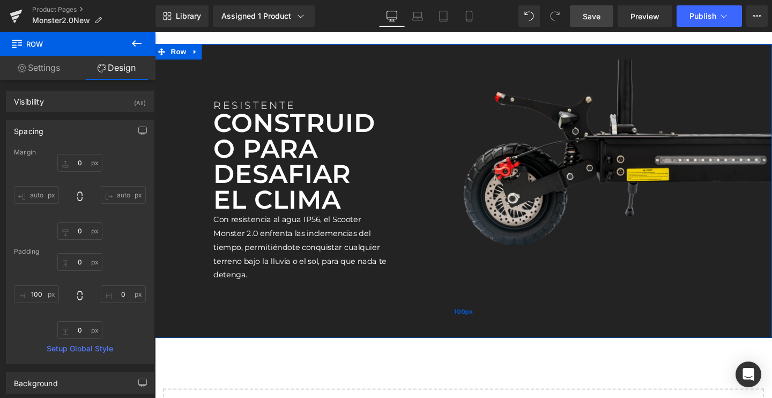
click at [505, 304] on div "100px" at bounding box center [479, 327] width 649 height 54
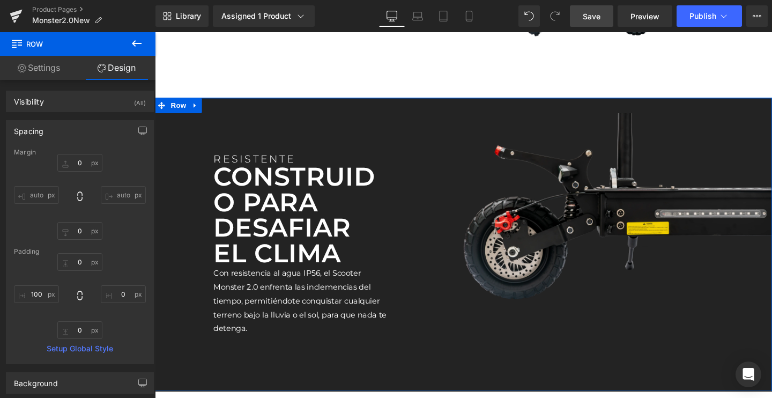
scroll to position [2028, 0]
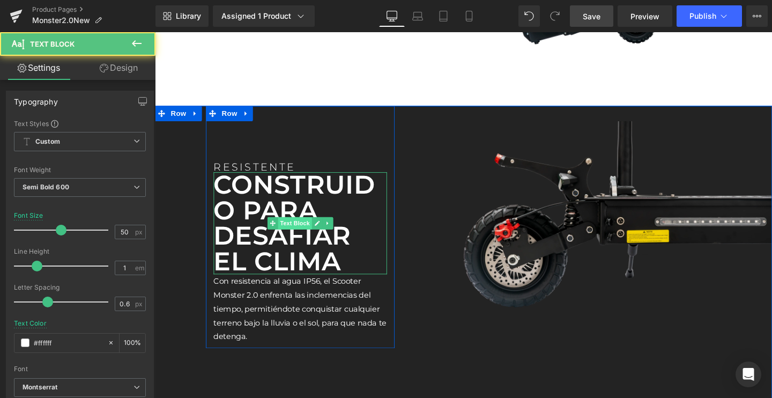
click at [295, 231] on div "CONSTRUIDO PARA DESAFIAR EL CLIMA Text Block" at bounding box center [308, 233] width 182 height 107
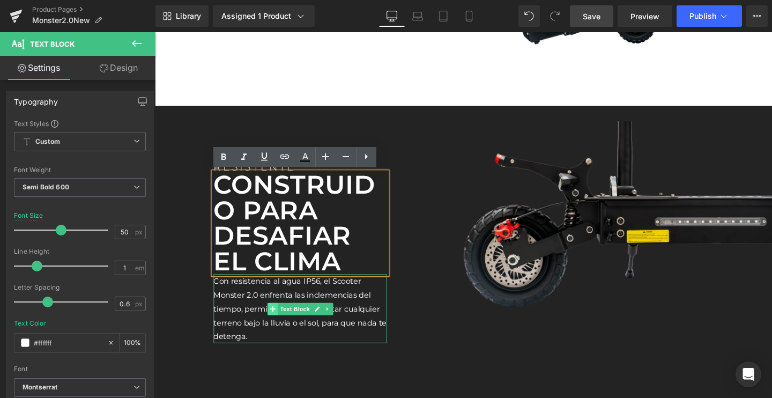
click at [274, 317] on span at bounding box center [278, 323] width 11 height 13
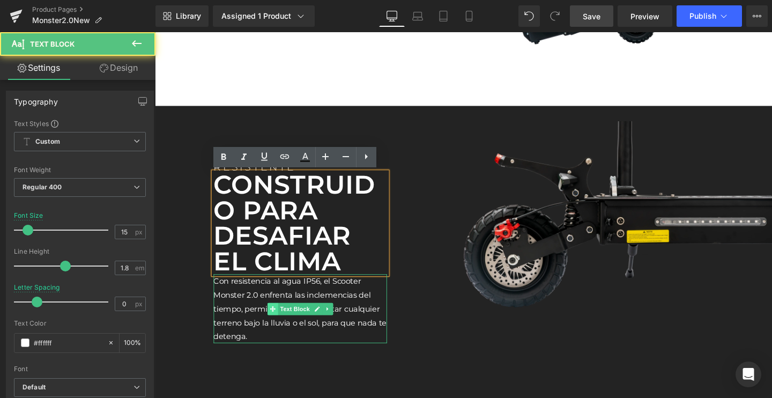
click at [274, 317] on span at bounding box center [278, 323] width 11 height 13
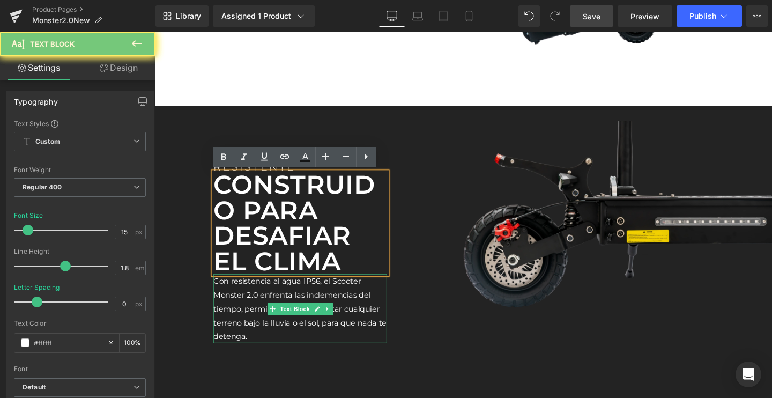
click at [246, 311] on p "Con resistencia al agua IP56, el Scooter Monster 2.0 enfrenta las inclemencias …" at bounding box center [308, 323] width 182 height 72
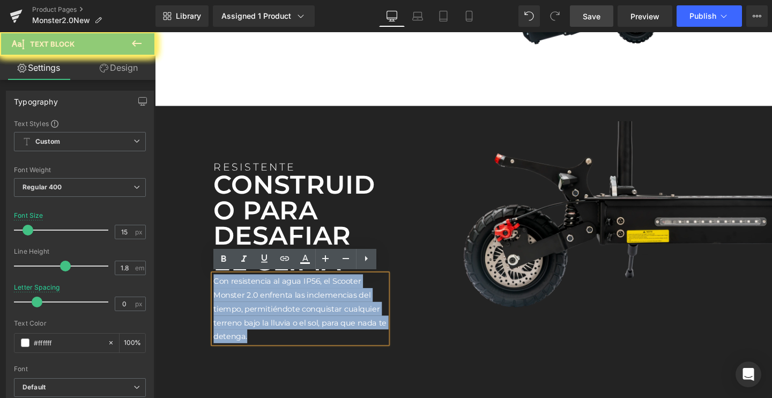
click at [246, 311] on p "Con resistencia al agua IP56, el Scooter Monster 2.0 enfrenta las inclemencias …" at bounding box center [308, 323] width 182 height 72
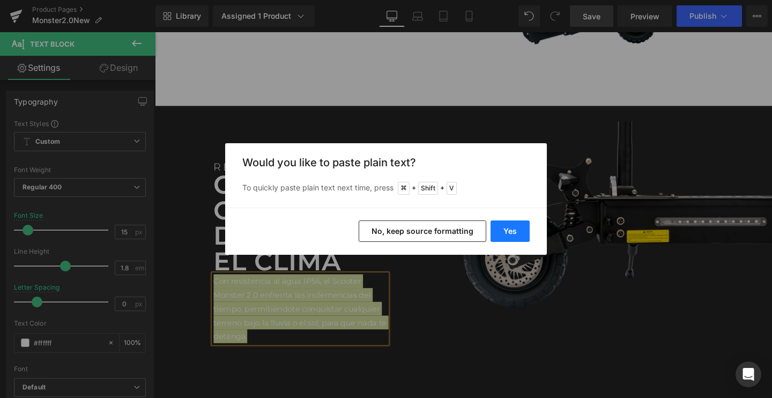
click at [511, 229] on button "Yes" at bounding box center [509, 230] width 39 height 21
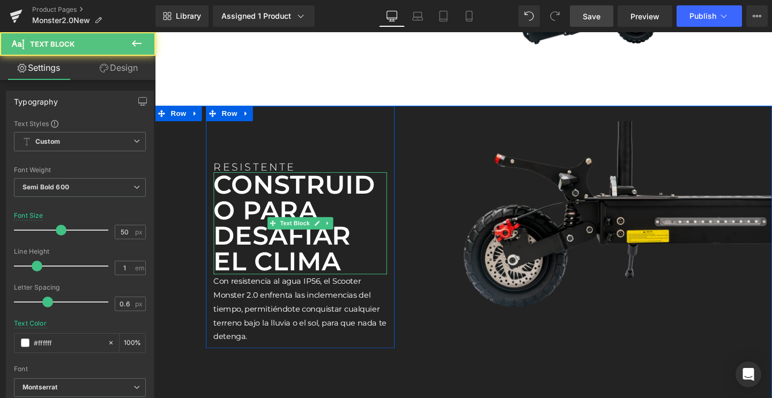
click at [220, 206] on p "CONSTRUIDO PARA DESAFIAR EL CLIMA" at bounding box center [308, 233] width 182 height 107
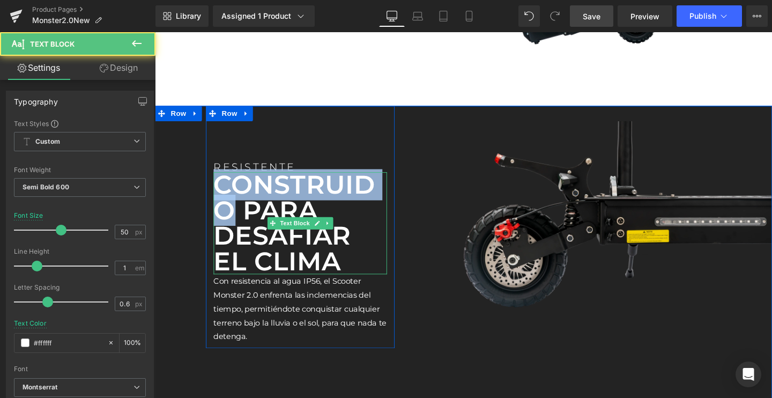
click at [220, 206] on p "CONSTRUIDO PARA DESAFIAR EL CLIMA" at bounding box center [308, 233] width 182 height 107
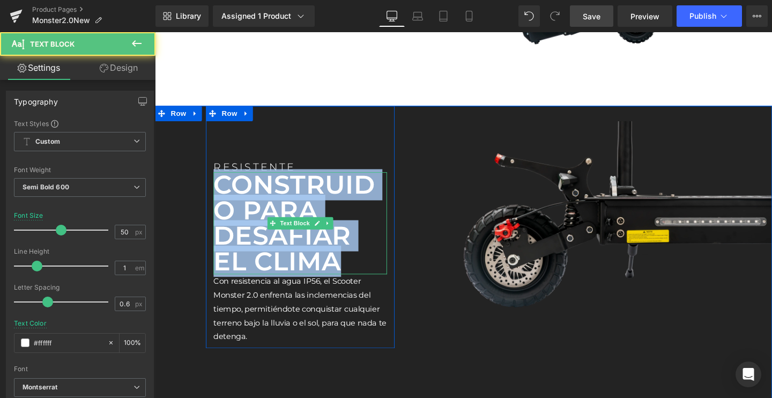
click at [220, 206] on p "CONSTRUIDO PARA DESAFIAR EL CLIMA" at bounding box center [308, 233] width 182 height 107
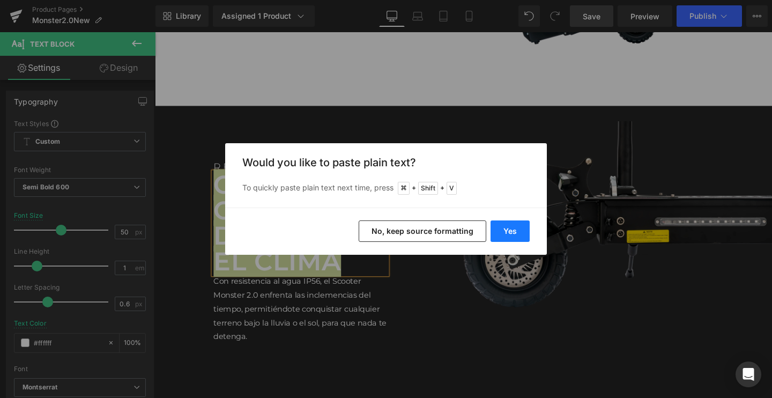
click at [502, 230] on button "Yes" at bounding box center [509, 230] width 39 height 21
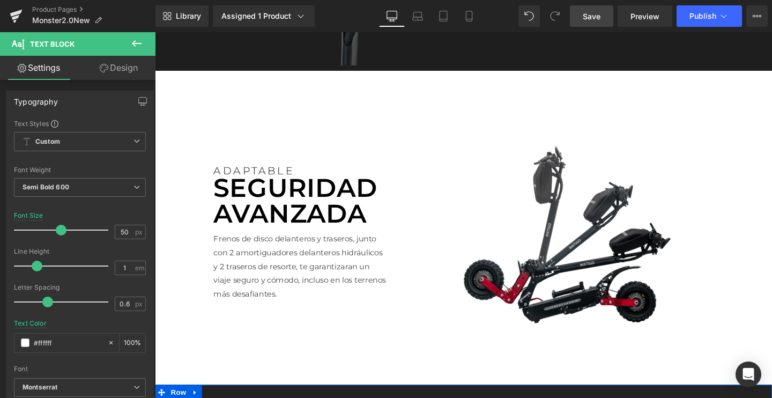
scroll to position [1762, 0]
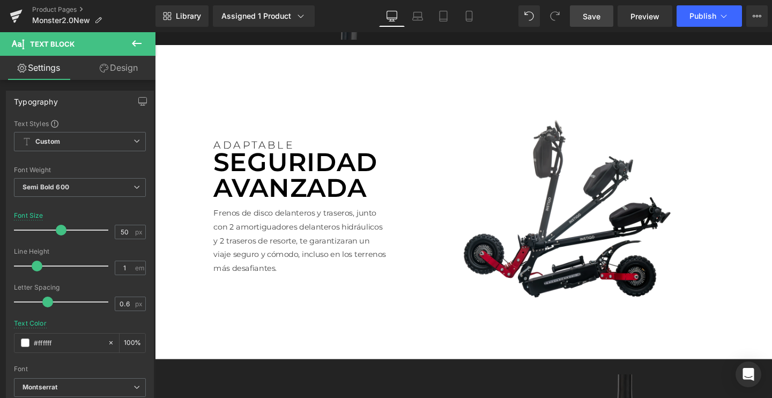
click at [613, 262] on img at bounding box center [605, 210] width 397 height 223
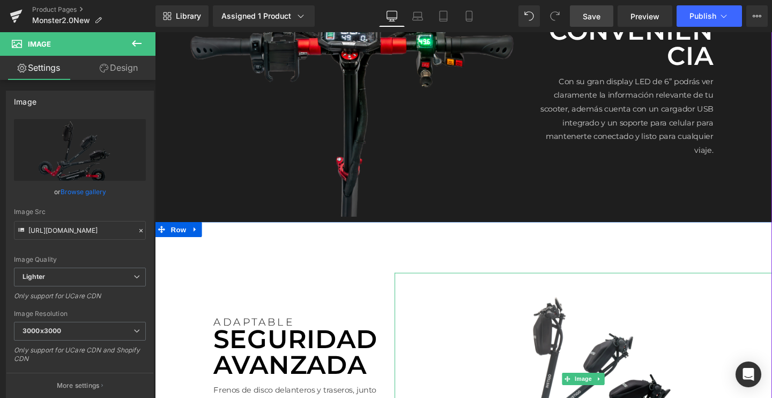
scroll to position [1519, 0]
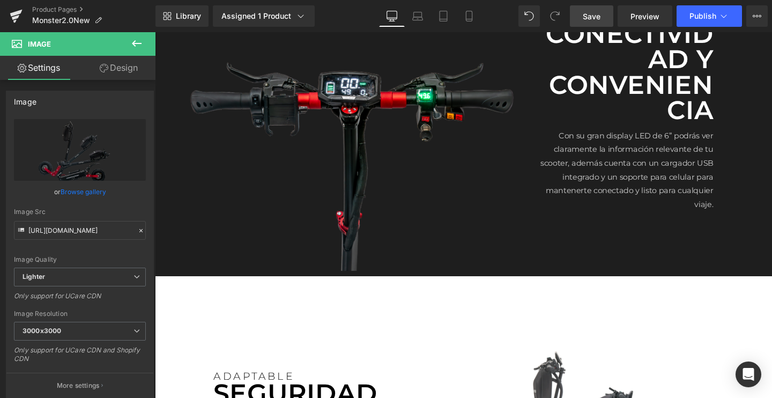
click at [592, 14] on span "Save" at bounding box center [592, 16] width 18 height 11
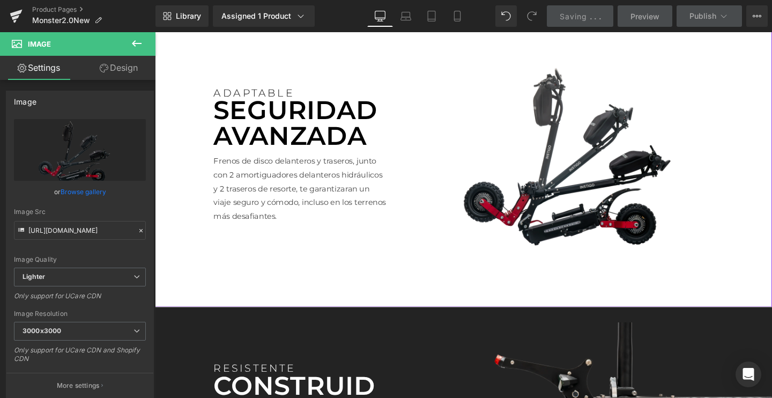
scroll to position [1818, 0]
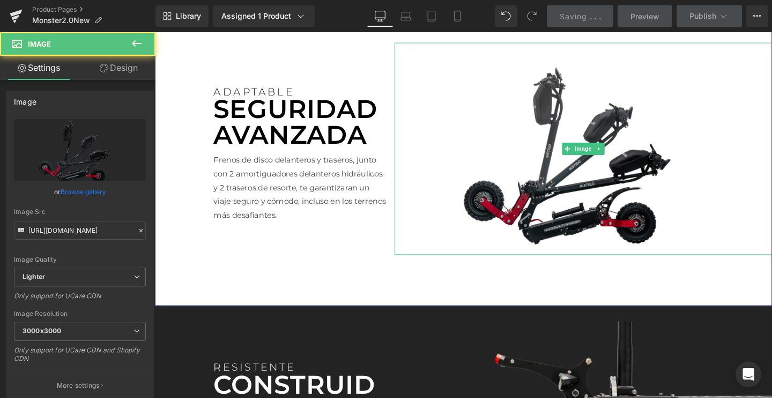
click at [607, 190] on img at bounding box center [605, 154] width 397 height 223
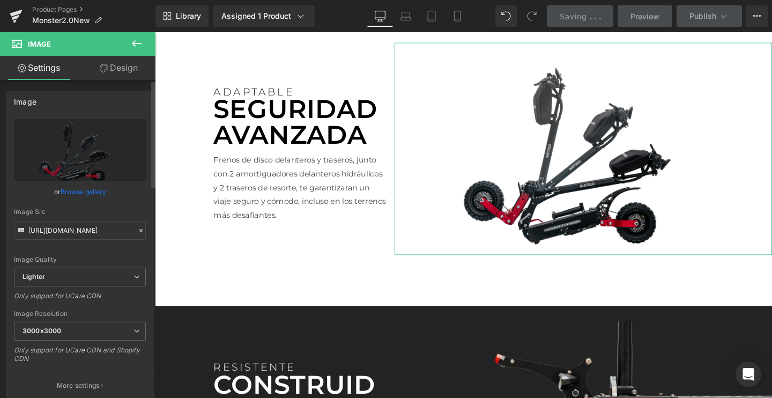
click at [63, 194] on link "Browse gallery" at bounding box center [84, 191] width 46 height 19
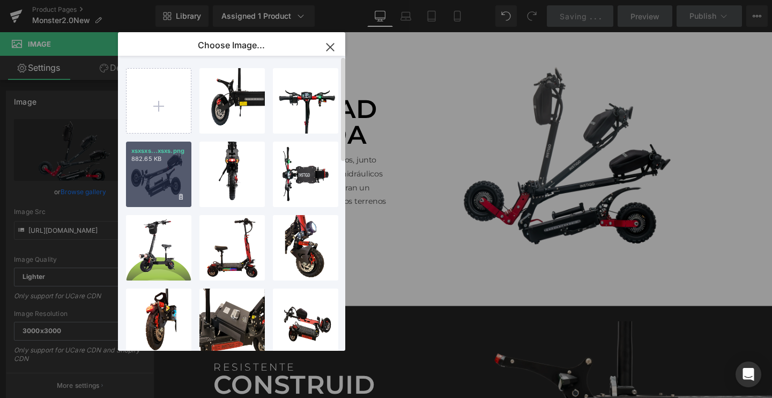
click at [155, 157] on p "882.65 KB" at bounding box center [158, 159] width 55 height 8
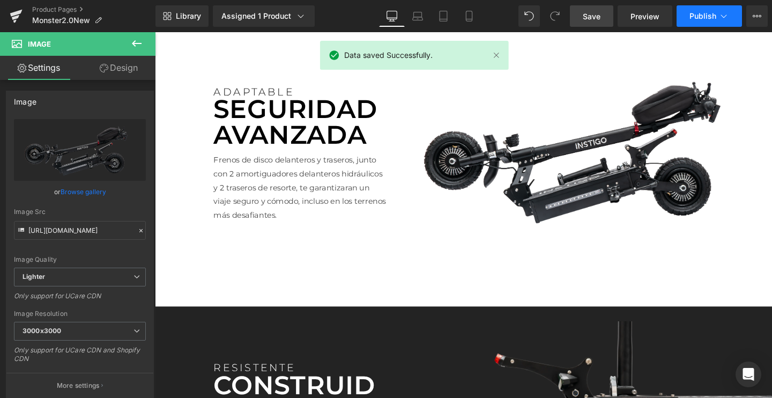
click at [702, 21] on button "Publish" at bounding box center [708, 15] width 65 height 21
click at [592, 17] on span "Save" at bounding box center [592, 16] width 18 height 11
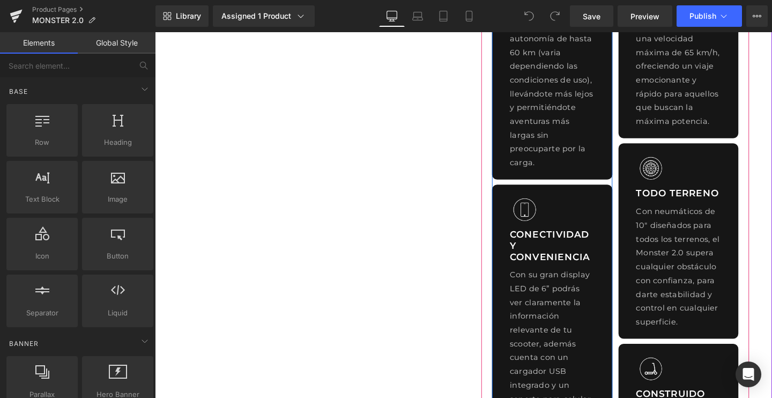
scroll to position [602, 0]
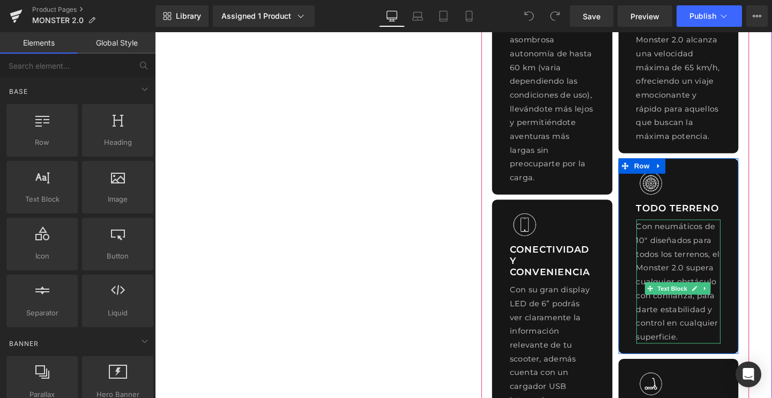
click at [696, 260] on p "Con neumáticos de 10" diseñados para todos los terrenos, el Monster 2.0 supera …" at bounding box center [705, 294] width 89 height 130
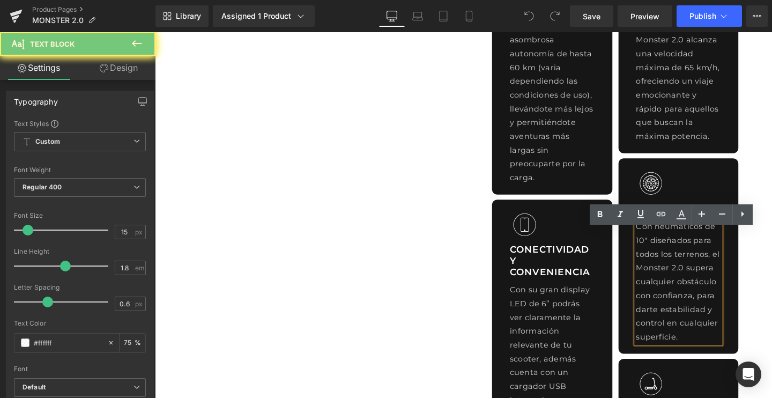
click at [696, 260] on p "Con neumáticos de 10" diseñados para todos los terrenos, el Monster 2.0 supera …" at bounding box center [705, 294] width 89 height 130
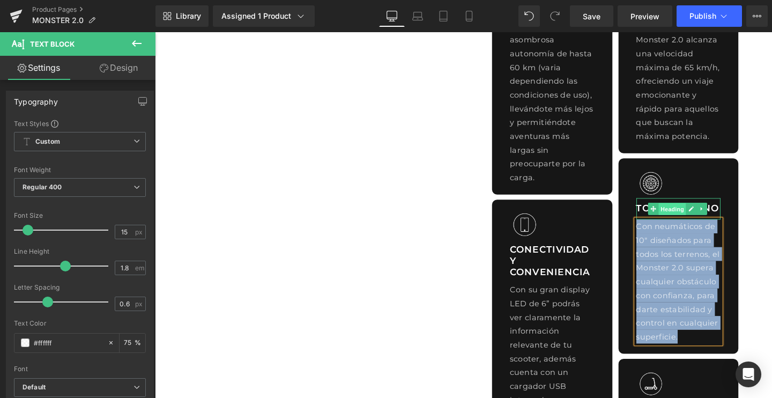
click at [693, 225] on span "Heading" at bounding box center [698, 218] width 29 height 13
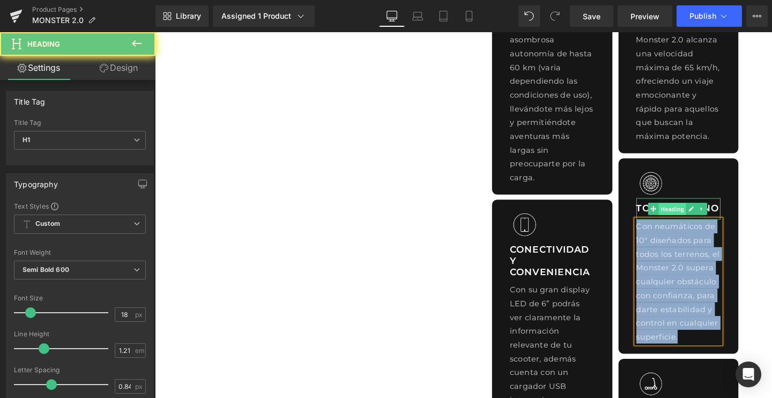
click at [693, 225] on span "Heading" at bounding box center [698, 218] width 29 height 13
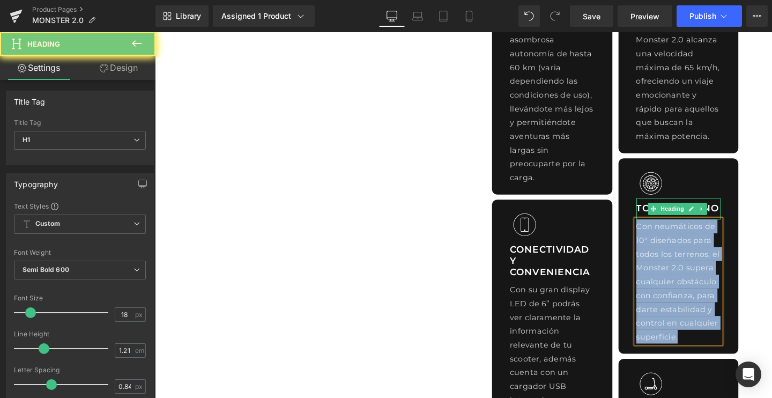
click at [664, 224] on h1 "TODO TERRENO" at bounding box center [705, 218] width 89 height 12
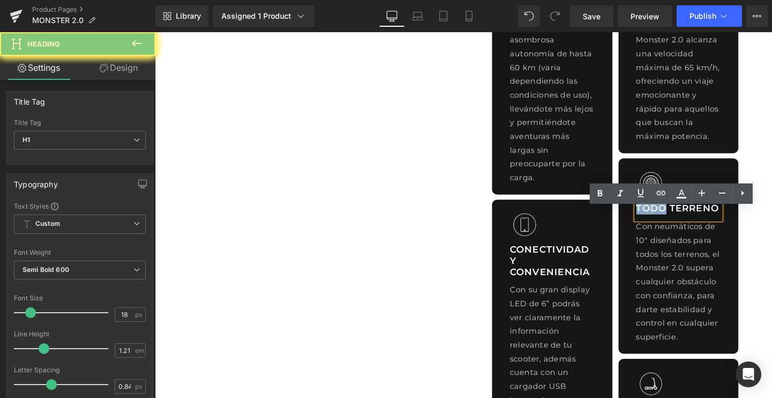
click at [664, 224] on h1 "TODO TERRENO" at bounding box center [705, 218] width 89 height 12
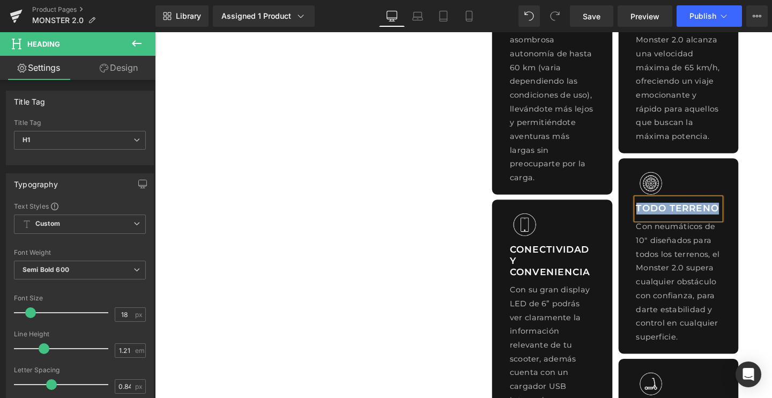
copy h1 "TODO TERRENO"
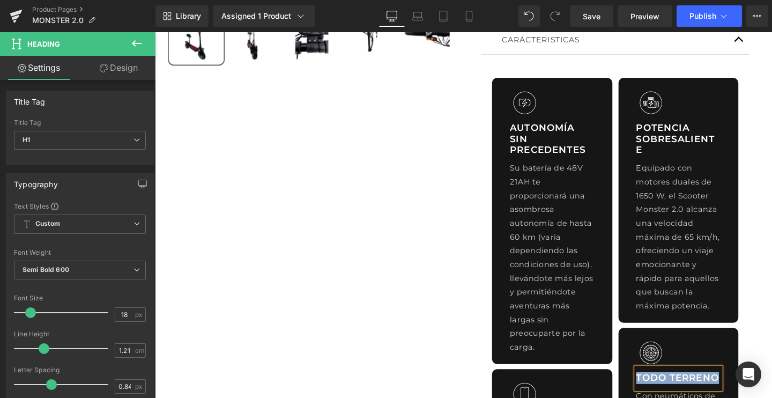
scroll to position [429, 0]
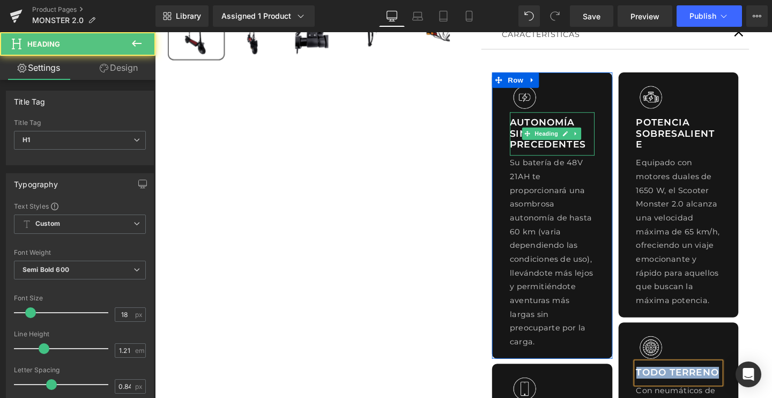
click at [544, 144] on h1 "AUTONOMÍA SIN PRECEDENTES" at bounding box center [572, 139] width 89 height 35
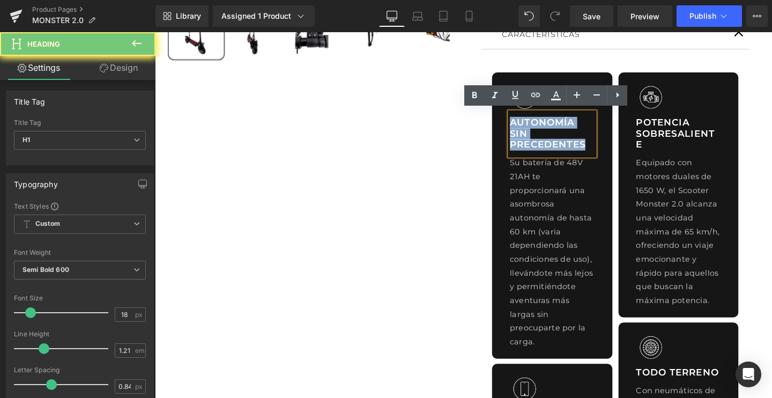
copy h1 "AUTONOMÍA SIN PRECEDENTES"
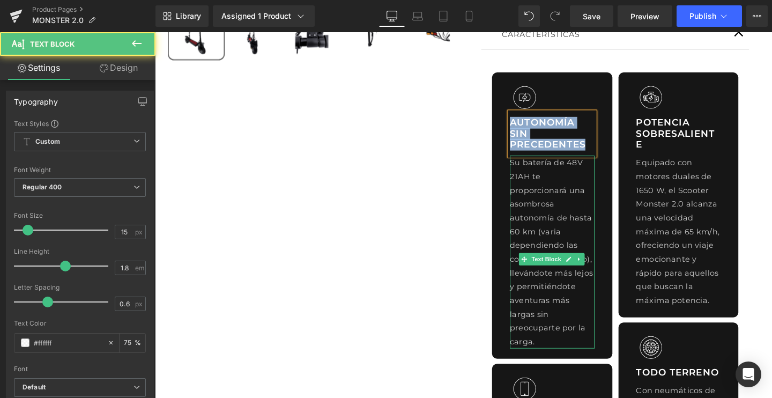
click at [569, 220] on p "Su batería de 48V 21AH te proporcionará una asombrosa autonomía de hasta 60 km …" at bounding box center [572, 263] width 89 height 203
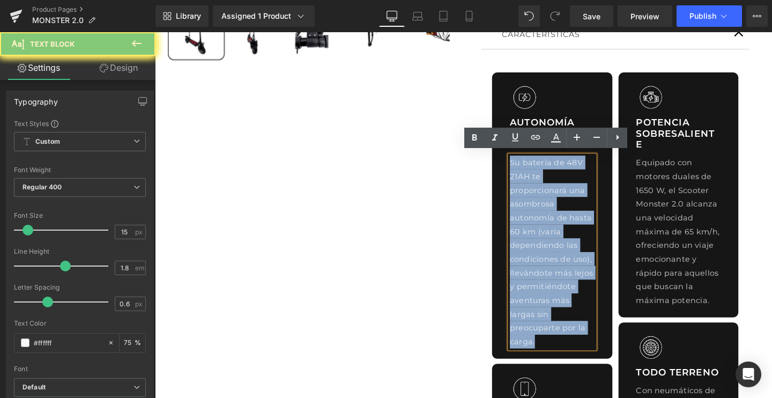
click at [569, 220] on p "Su batería de 48V 21AH te proporcionará una asombrosa autonomía de hasta 60 km …" at bounding box center [572, 263] width 89 height 203
copy p "Su batería de 48V 21AH te proporcionará una asombrosa autonomía de hasta 60 km …"
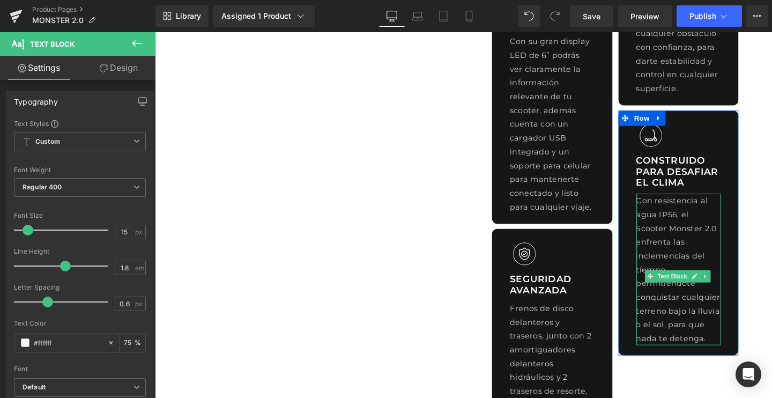
scroll to position [921, 0]
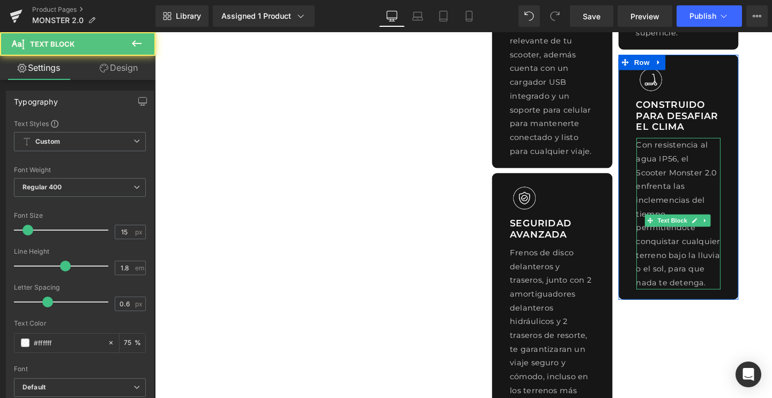
click at [686, 207] on div "Con resistencia al agua IP56, el Scooter Monster 2.0 enfrenta las inclemencias …" at bounding box center [705, 222] width 89 height 159
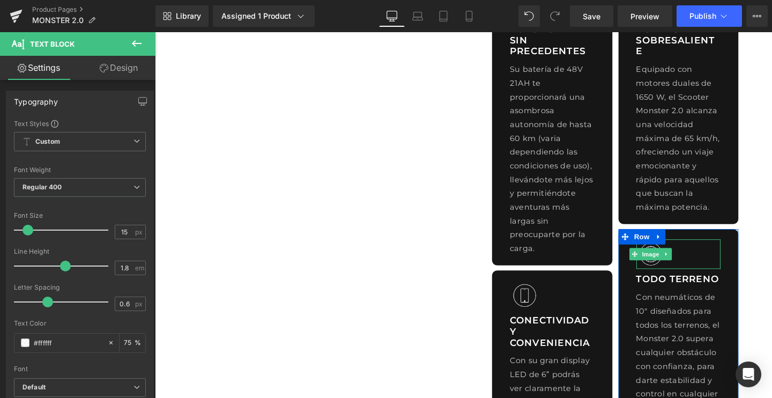
scroll to position [411, 0]
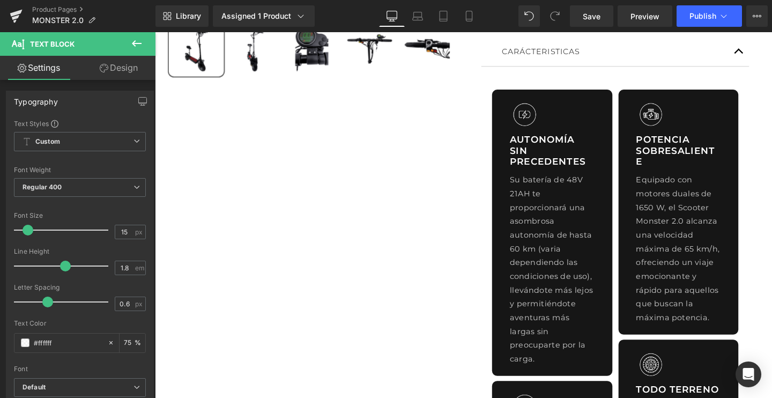
click at [681, 185] on p "Equipado con motores duales de 1650 W, el Scooter Monster 2.0 alcanza una veloc…" at bounding box center [705, 259] width 89 height 159
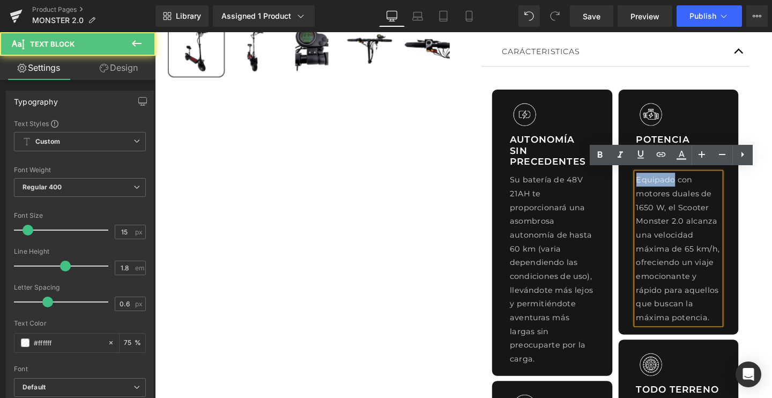
click at [681, 185] on p "Equipado con motores duales de 1650 W, el Scooter Monster 2.0 alcanza una veloc…" at bounding box center [705, 259] width 89 height 159
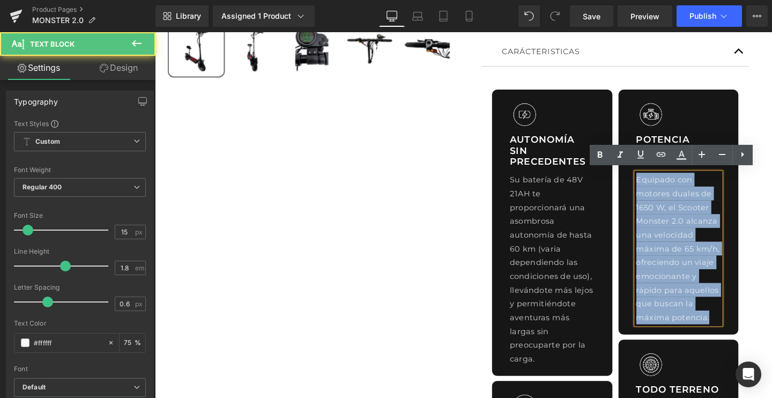
click at [681, 185] on p "Equipado con motores duales de 1650 W, el Scooter Monster 2.0 alcanza una veloc…" at bounding box center [705, 259] width 89 height 159
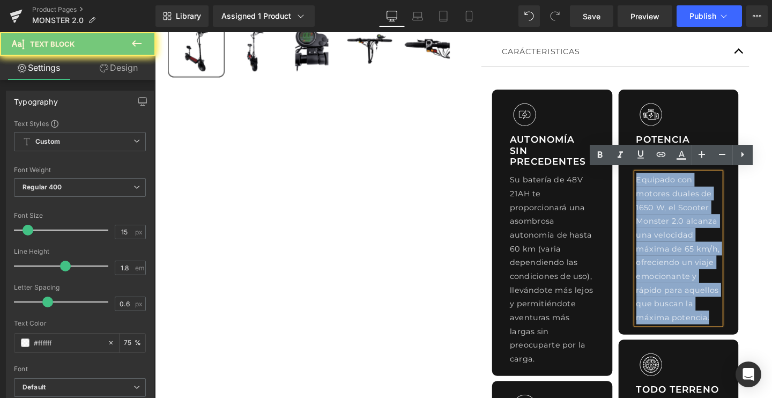
click at [681, 185] on p "Equipado con motores duales de 1650 W, el Scooter Monster 2.0 alcanza una veloc…" at bounding box center [705, 259] width 89 height 159
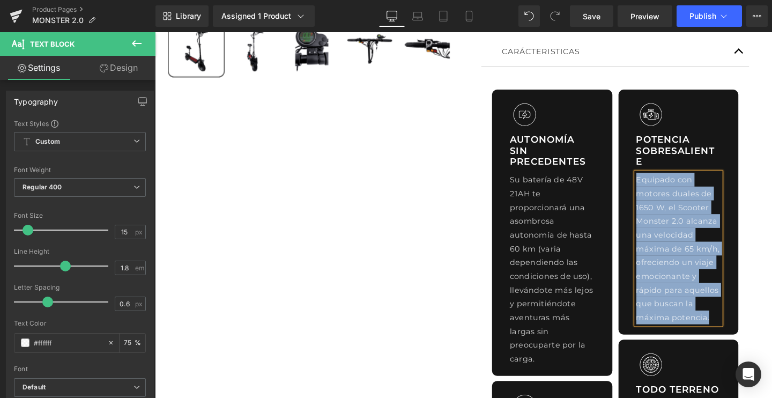
copy p "Equipado con motores duales de 1650 W, el Scooter Monster 2.0 alcanza una veloc…"
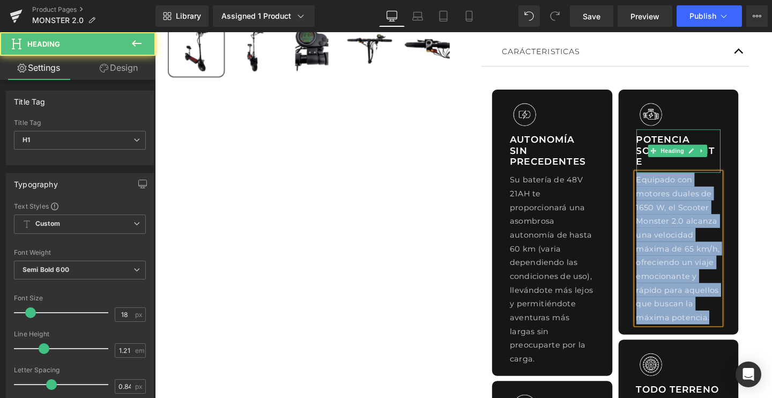
click at [672, 143] on h1 "POTENCIA SOBRESALIENTE" at bounding box center [705, 157] width 89 height 35
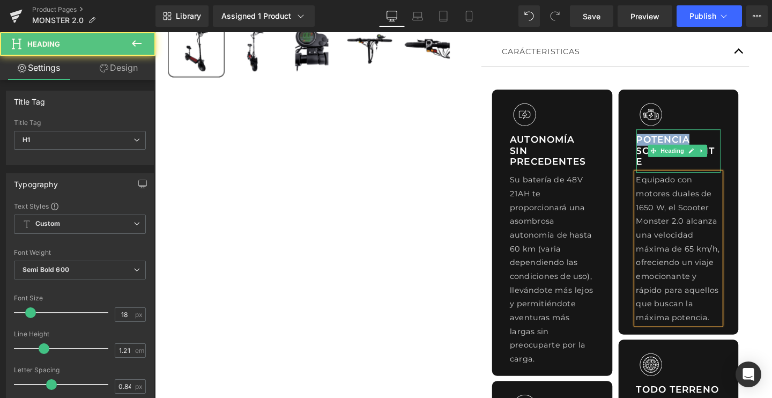
click at [672, 143] on h1 "POTENCIA SOBRESALIENTE" at bounding box center [705, 157] width 89 height 35
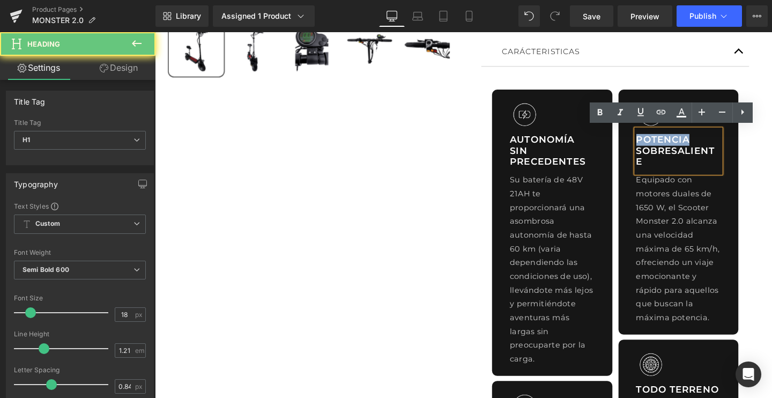
click at [672, 143] on h1 "POTENCIA SOBRESALIENTE" at bounding box center [705, 157] width 89 height 35
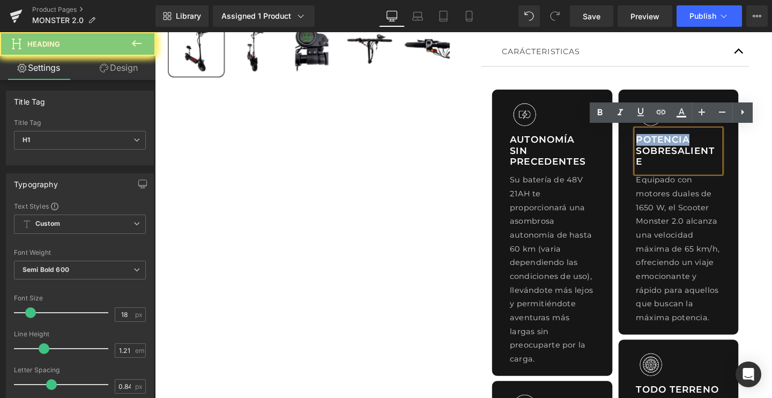
click at [672, 143] on h1 "POTENCIA SOBRESALIENTE" at bounding box center [705, 157] width 89 height 35
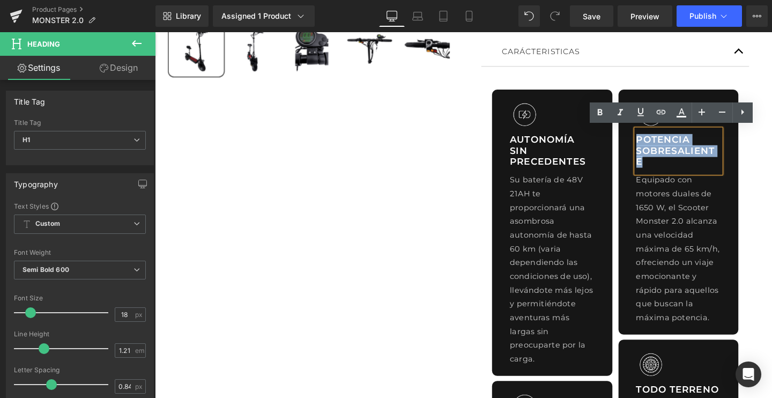
copy h1 "POTENCIA SOBRESALIENTE"
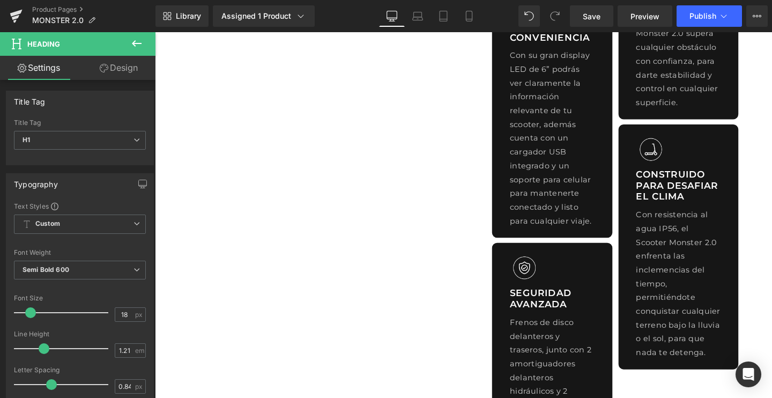
scroll to position [812, 0]
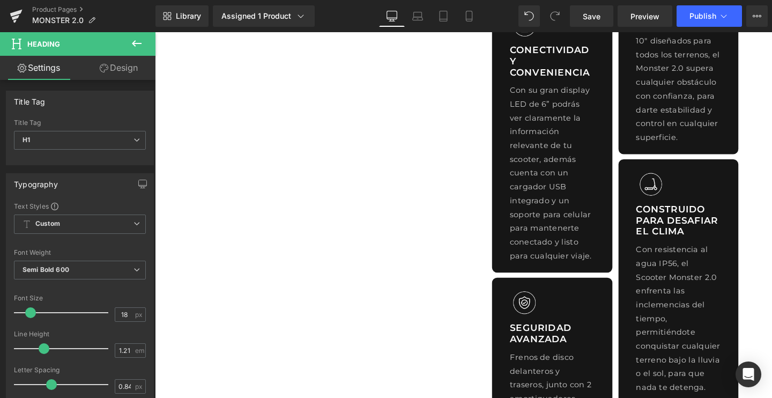
click at [556, 165] on p "Con su gran display LED de 6” podrás ver claramente la información relevante de…" at bounding box center [572, 180] width 89 height 188
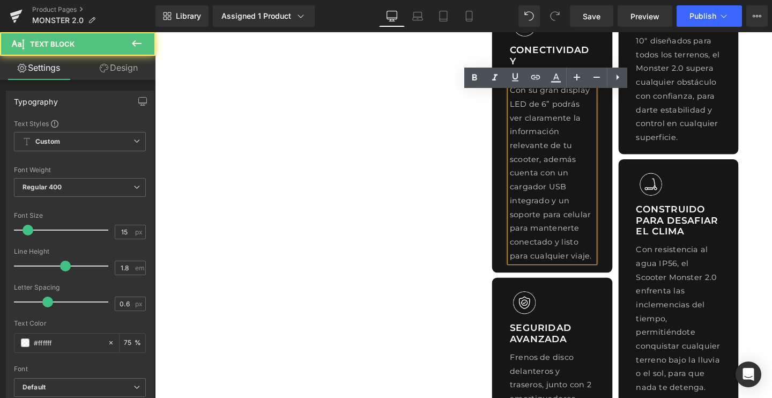
click at [556, 165] on p "Con su gran display LED de 6” podrás ver claramente la información relevante de…" at bounding box center [572, 180] width 89 height 188
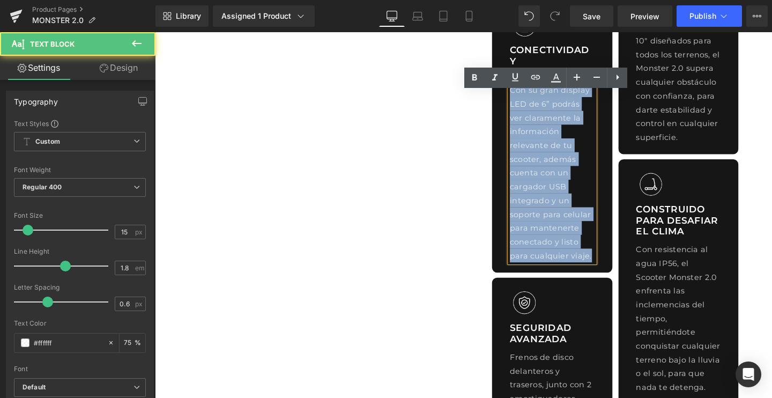
click at [556, 165] on p "Con su gran display LED de 6” podrás ver claramente la información relevante de…" at bounding box center [572, 180] width 89 height 188
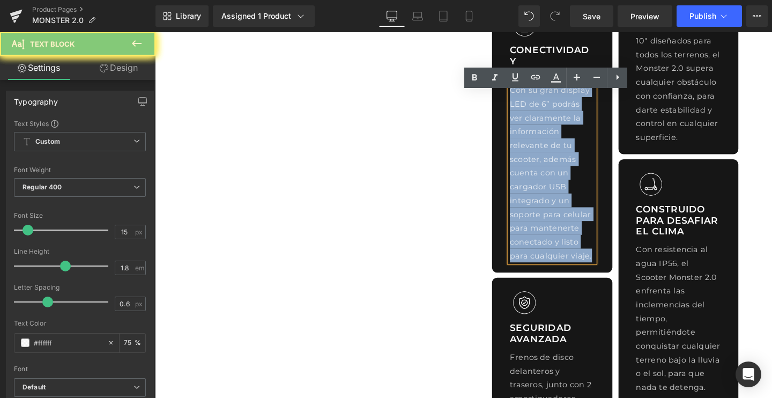
click at [556, 165] on p "Con su gran display LED de 6” podrás ver claramente la información relevante de…" at bounding box center [572, 180] width 89 height 188
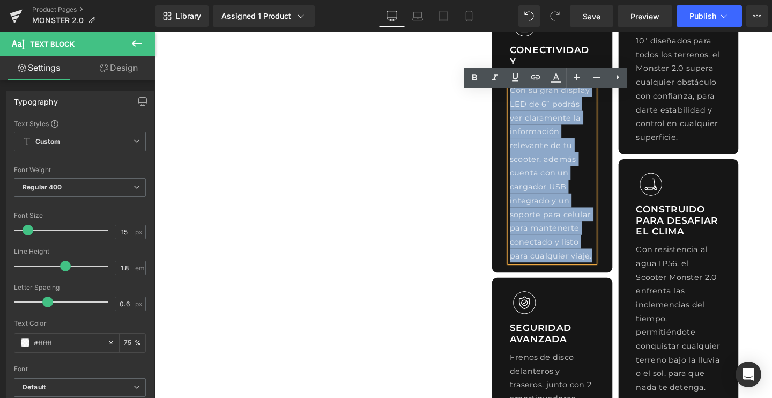
copy p "Con su gran display LED de 6” podrás ver claramente la información relevante de…"
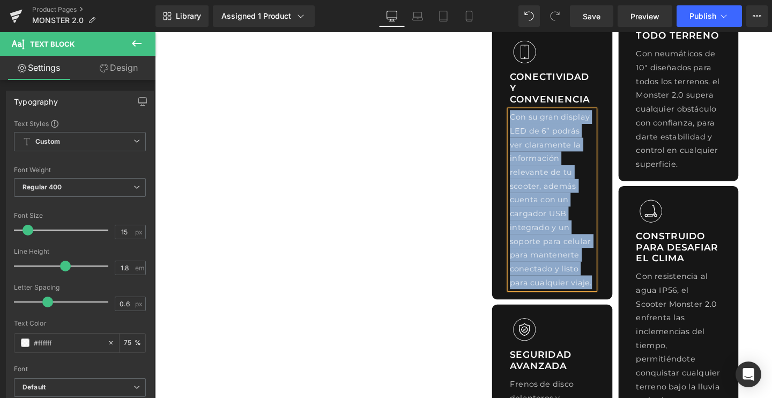
scroll to position [763, 0]
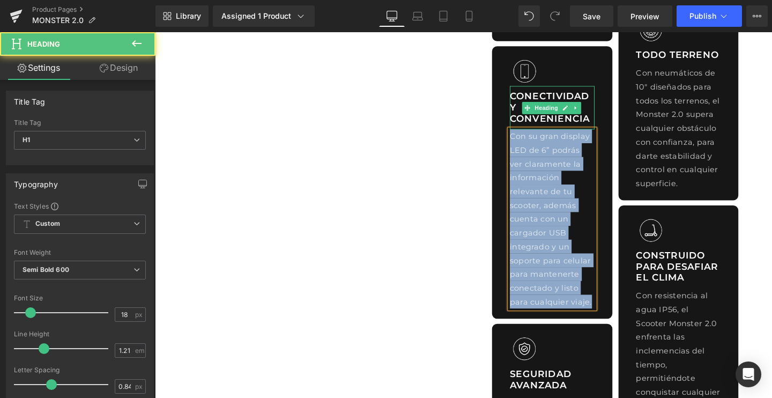
click at [547, 120] on div "CONECTIVIDAD Y CONVENIENCIA Heading" at bounding box center [572, 112] width 89 height 46
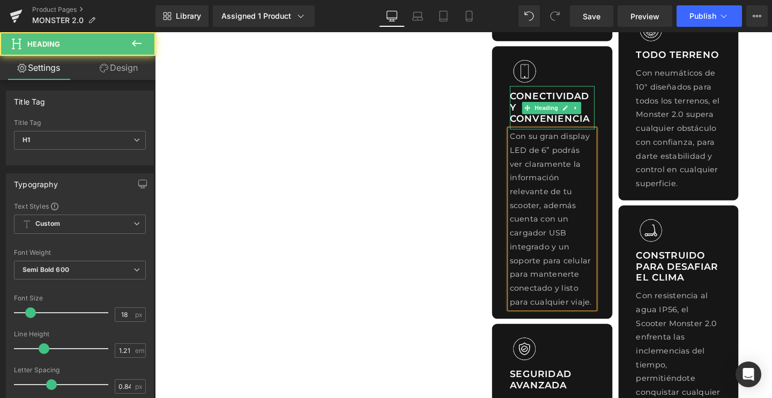
click at [547, 120] on h1 "CONECTIVIDAD Y CONVENIENCIA" at bounding box center [572, 111] width 89 height 35
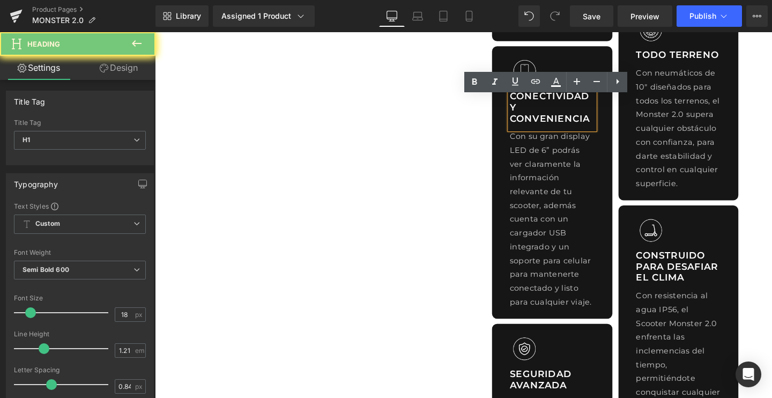
click at [540, 114] on h1 "CONECTIVIDAD Y CONVENIENCIA" at bounding box center [572, 111] width 89 height 35
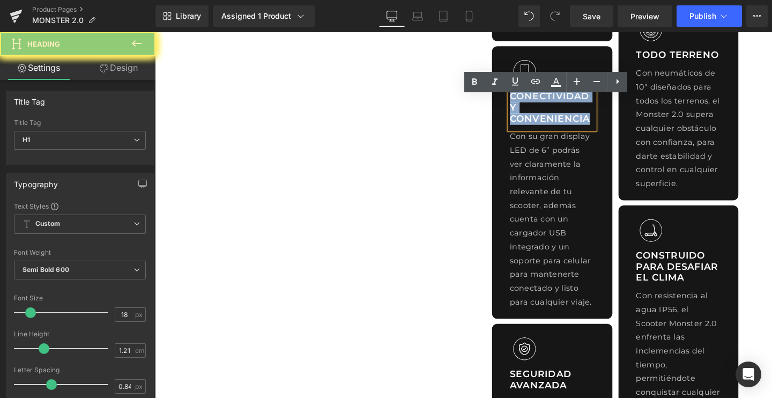
click at [540, 114] on h1 "CONECTIVIDAD Y CONVENIENCIA" at bounding box center [572, 111] width 89 height 35
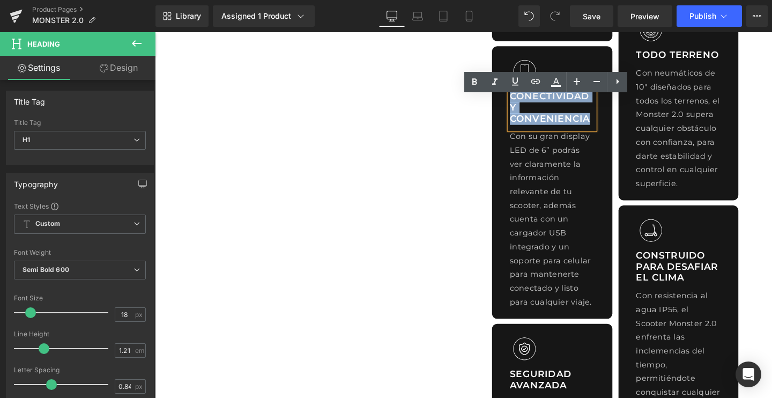
copy h1 "CONECTIVIDAD Y CONVENIENCIA"
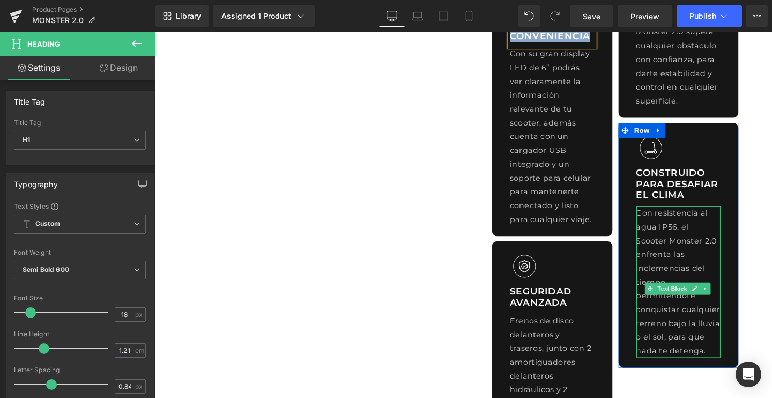
scroll to position [853, 0]
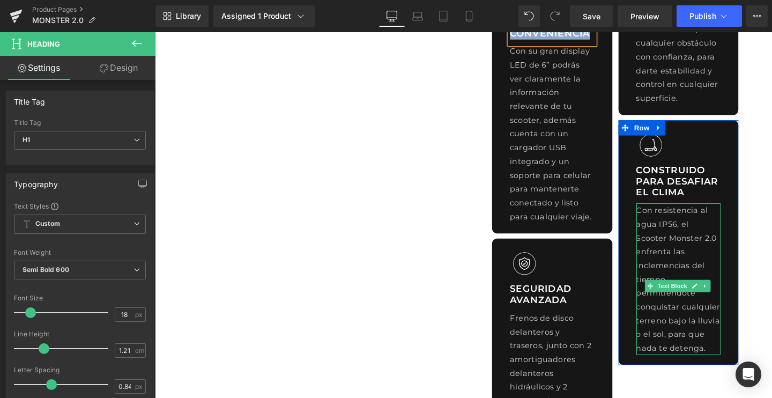
click at [670, 274] on div "Con resistencia al agua IP56, el Scooter Monster 2.0 enfrenta las inclemencias …" at bounding box center [705, 291] width 89 height 159
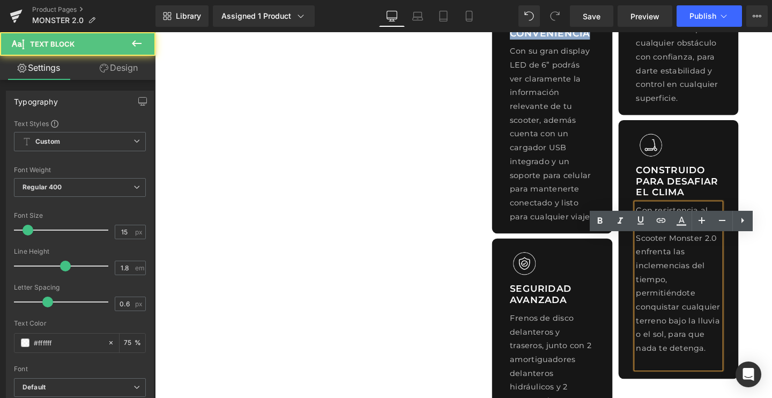
click at [670, 274] on div "Con resistencia al agua IP56, el Scooter Monster 2.0 enfrenta las inclemencias …" at bounding box center [705, 299] width 89 height 174
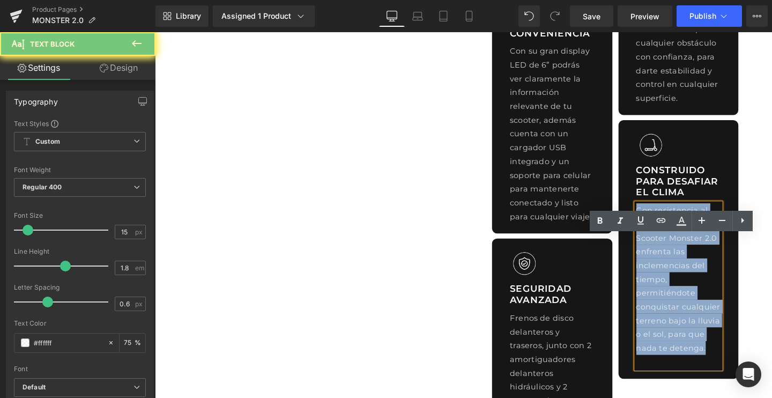
copy span "Con resistencia al agua IP56, el Scooter Monster 2.0 enfrenta las inclemencias …"
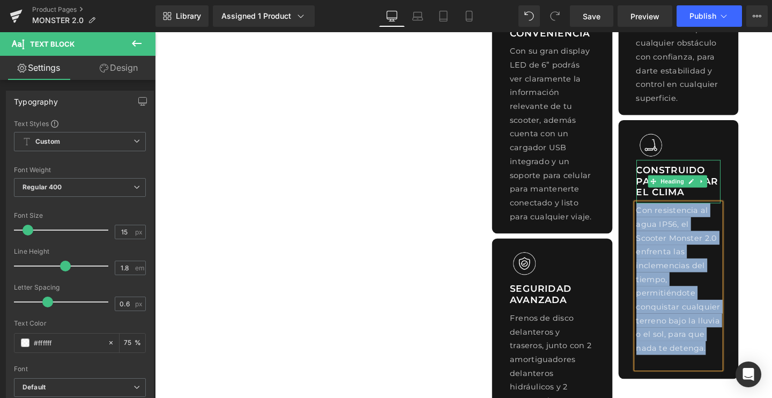
click at [669, 206] on h1 "CONSTRUIDO PARA DESAFIAR EL CLIMA" at bounding box center [705, 189] width 89 height 35
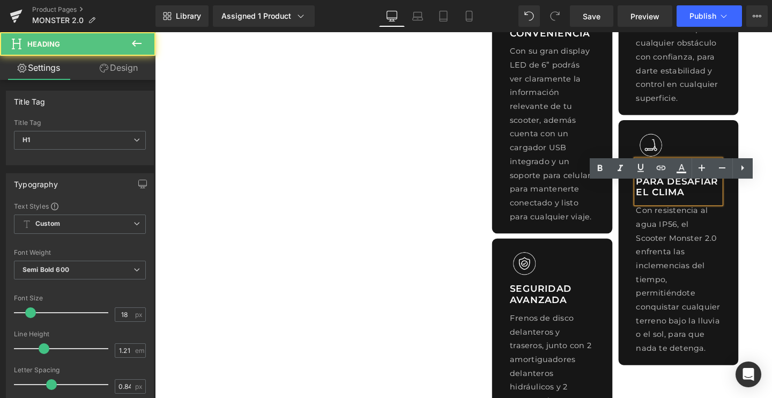
click at [669, 206] on h1 "CONSTRUIDO PARA DESAFIAR EL CLIMA" at bounding box center [705, 189] width 89 height 35
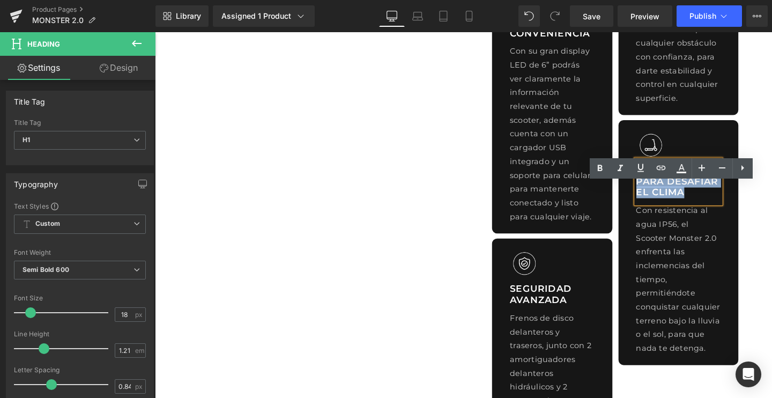
copy h1 "CONSTRUIDO PARA DESAFIAR EL CLIMA"
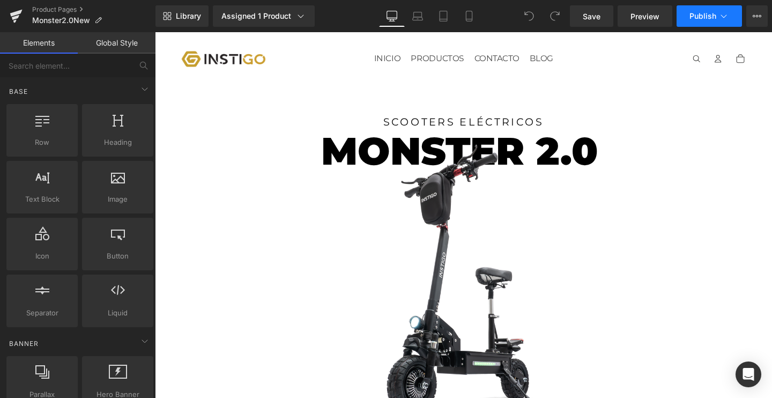
click at [700, 18] on span "Publish" at bounding box center [702, 16] width 27 height 9
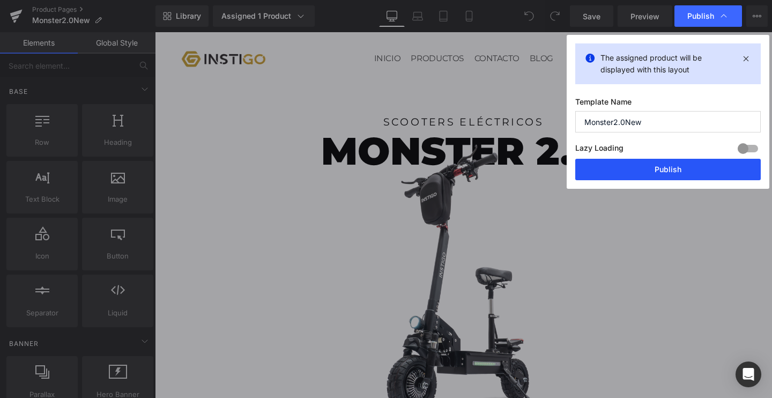
click at [650, 166] on button "Publish" at bounding box center [667, 169] width 185 height 21
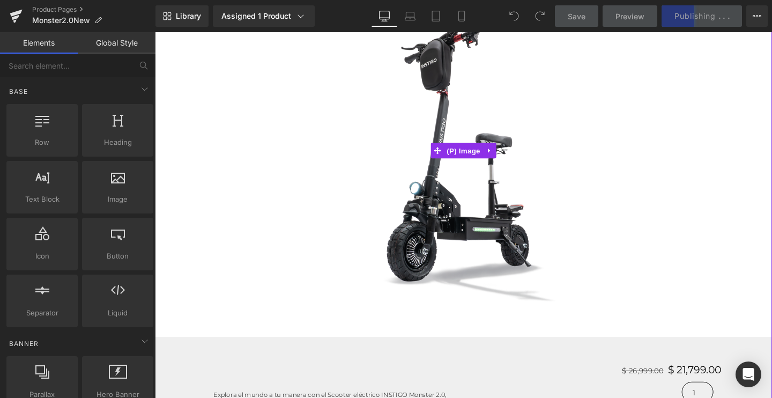
scroll to position [142, 0]
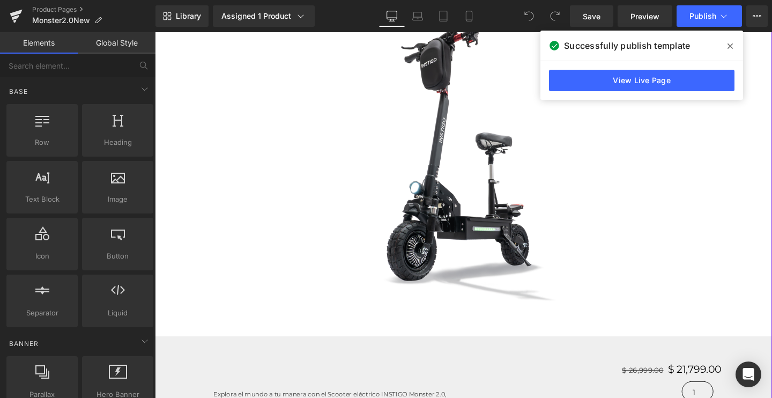
click at [734, 47] on span at bounding box center [729, 46] width 17 height 17
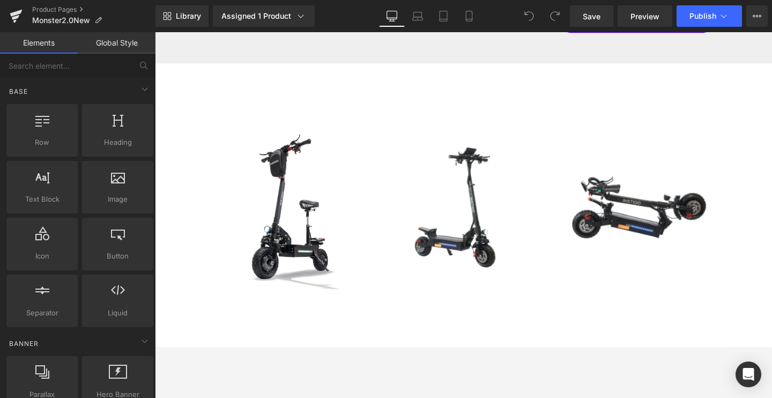
scroll to position [530, 0]
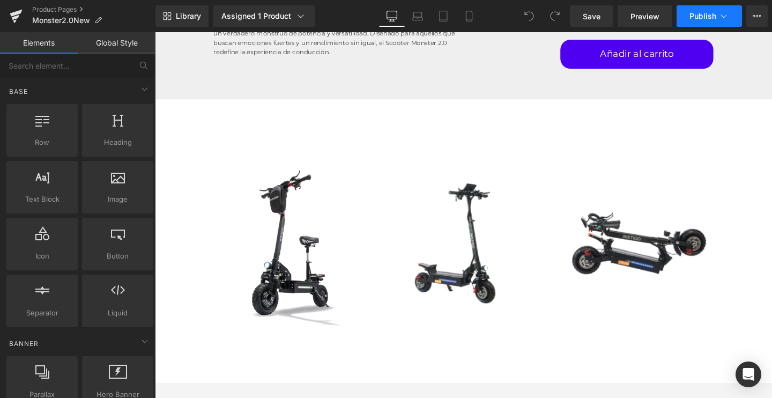
click at [712, 13] on span "Publish" at bounding box center [702, 16] width 27 height 9
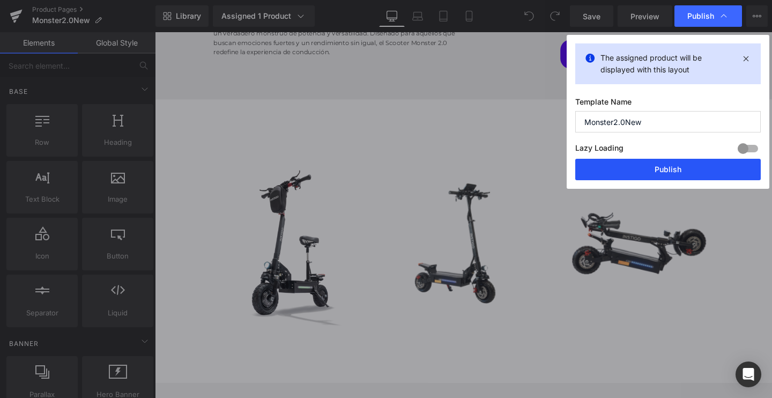
click at [639, 171] on button "Publish" at bounding box center [667, 169] width 185 height 21
